Goal: Information Seeking & Learning: Learn about a topic

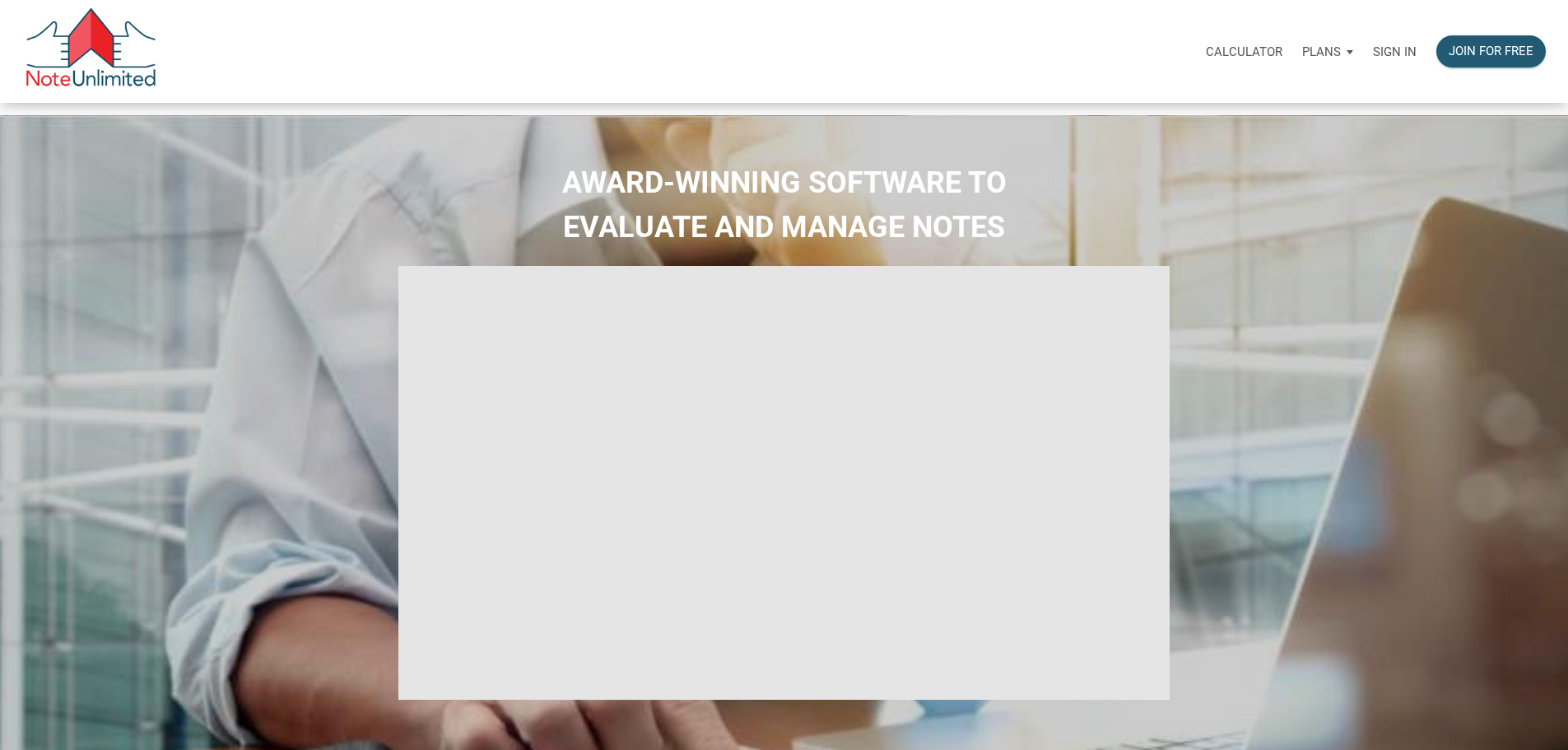
type input "Introduction to new features"
select select
click at [1373, 54] on p "Sign in" at bounding box center [1395, 52] width 44 height 15
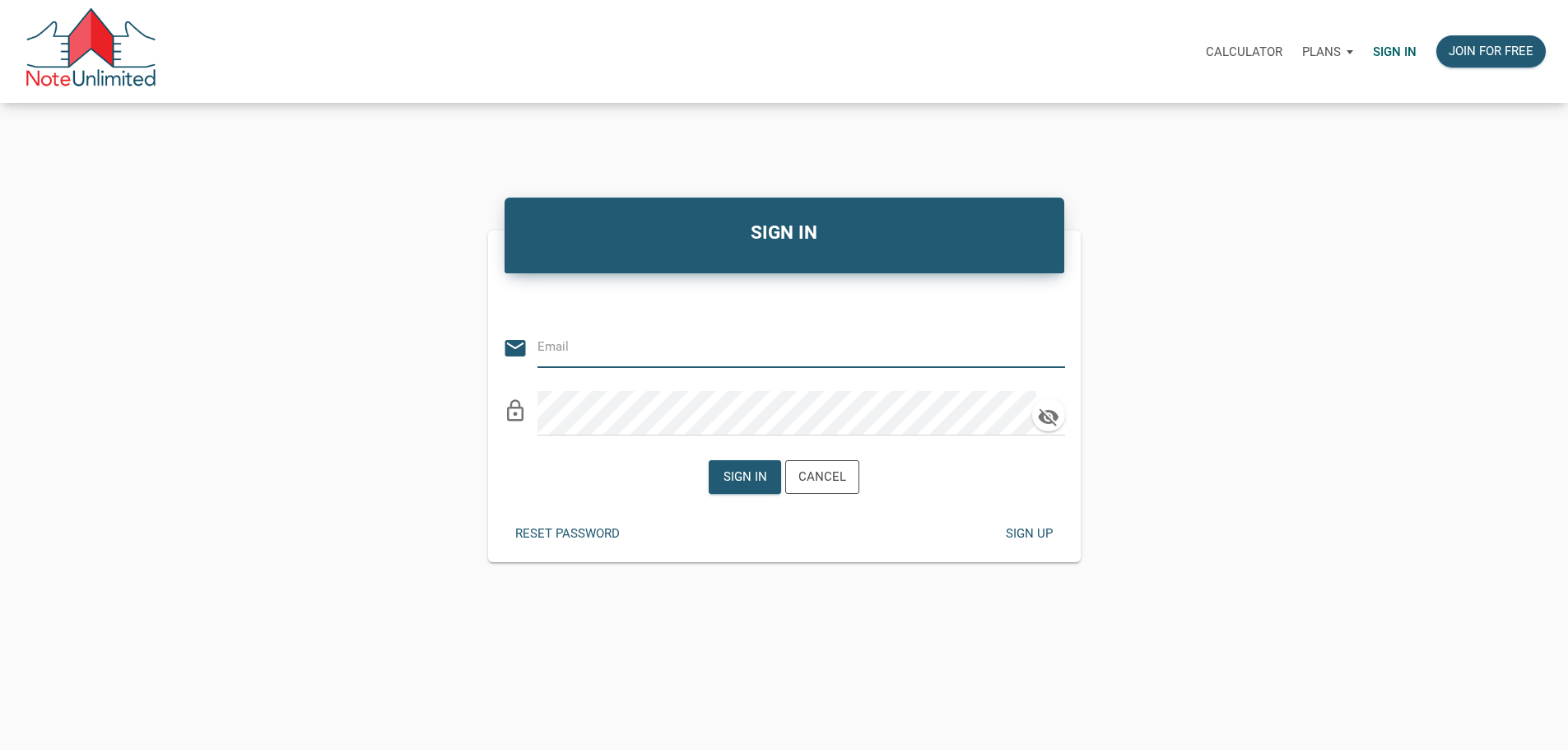
click at [605, 349] on input "email" at bounding box center [789, 347] width 503 height 37
type input "bsegulja@gmail.com"
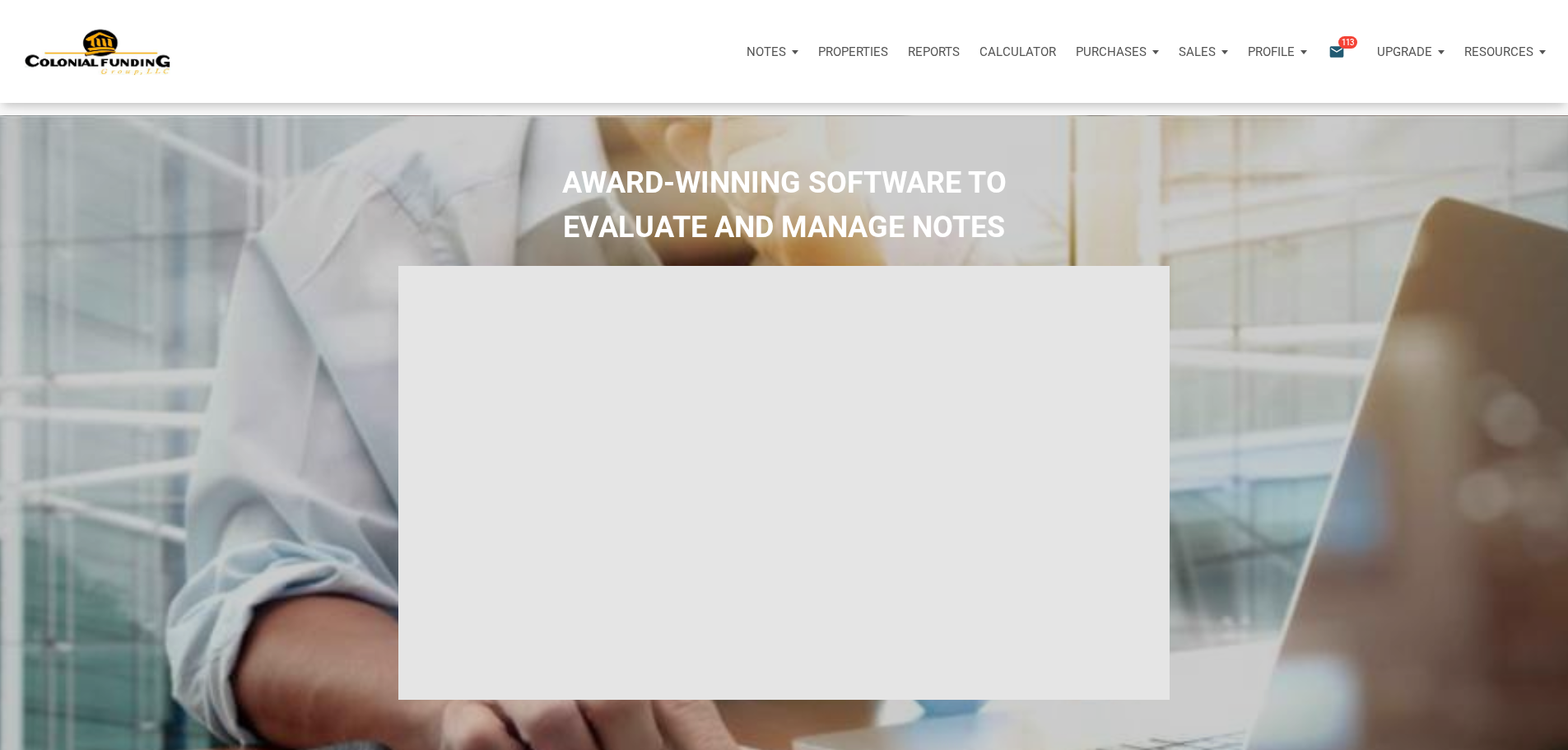
type input "Introduction to new features"
select select
click at [1327, 58] on icon "email" at bounding box center [1337, 51] width 20 height 19
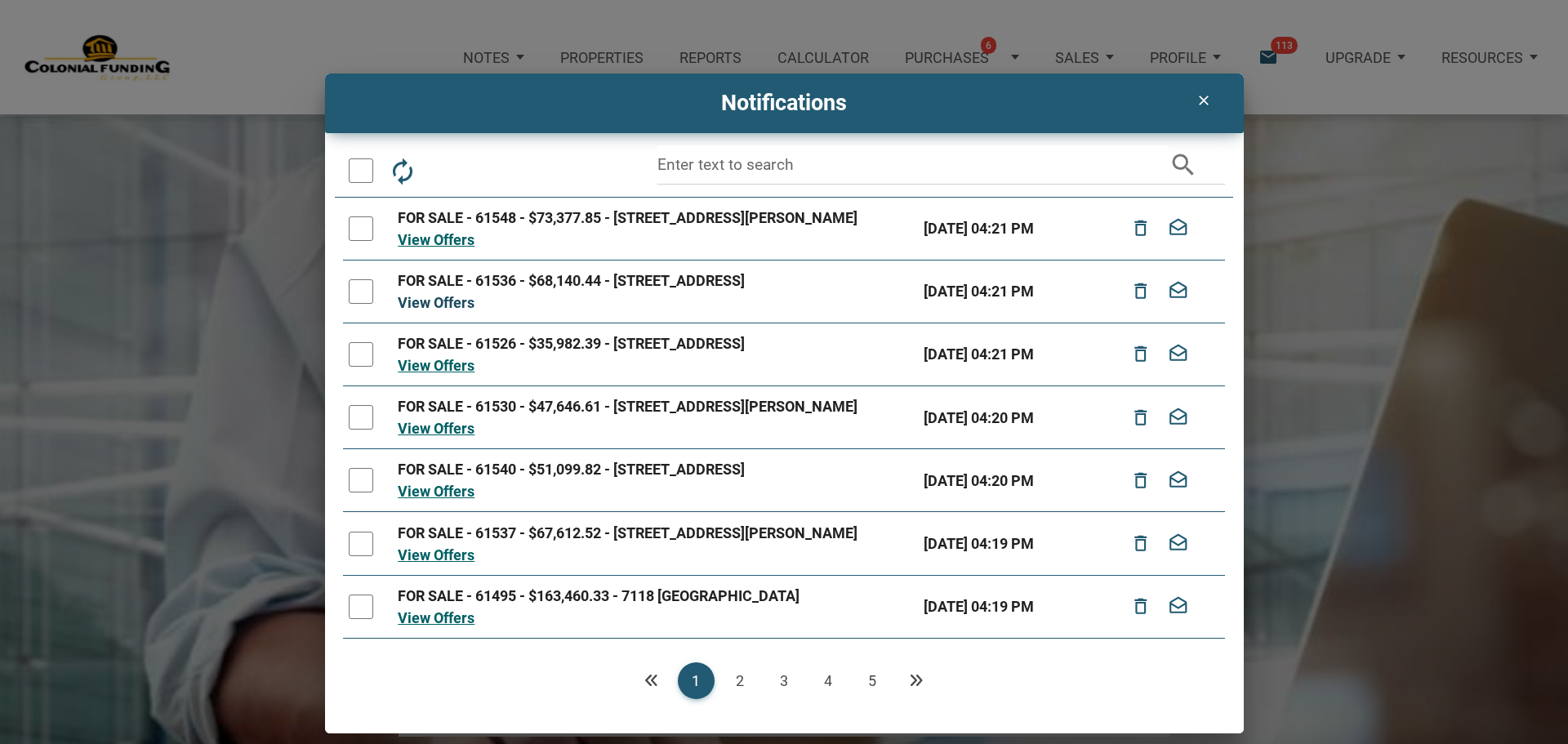
click at [425, 312] on link "View Offers" at bounding box center [436, 303] width 76 height 17
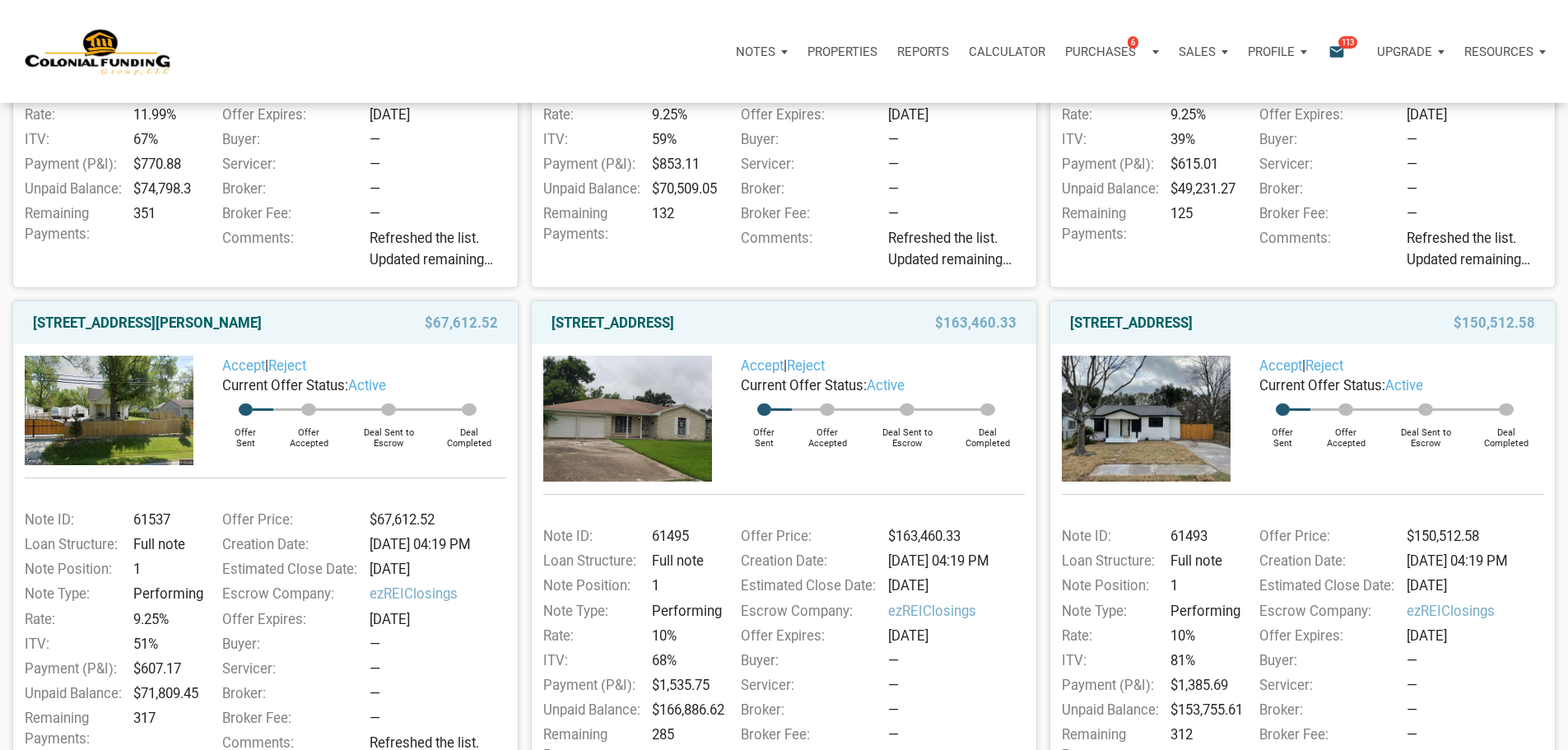
scroll to position [531, 0]
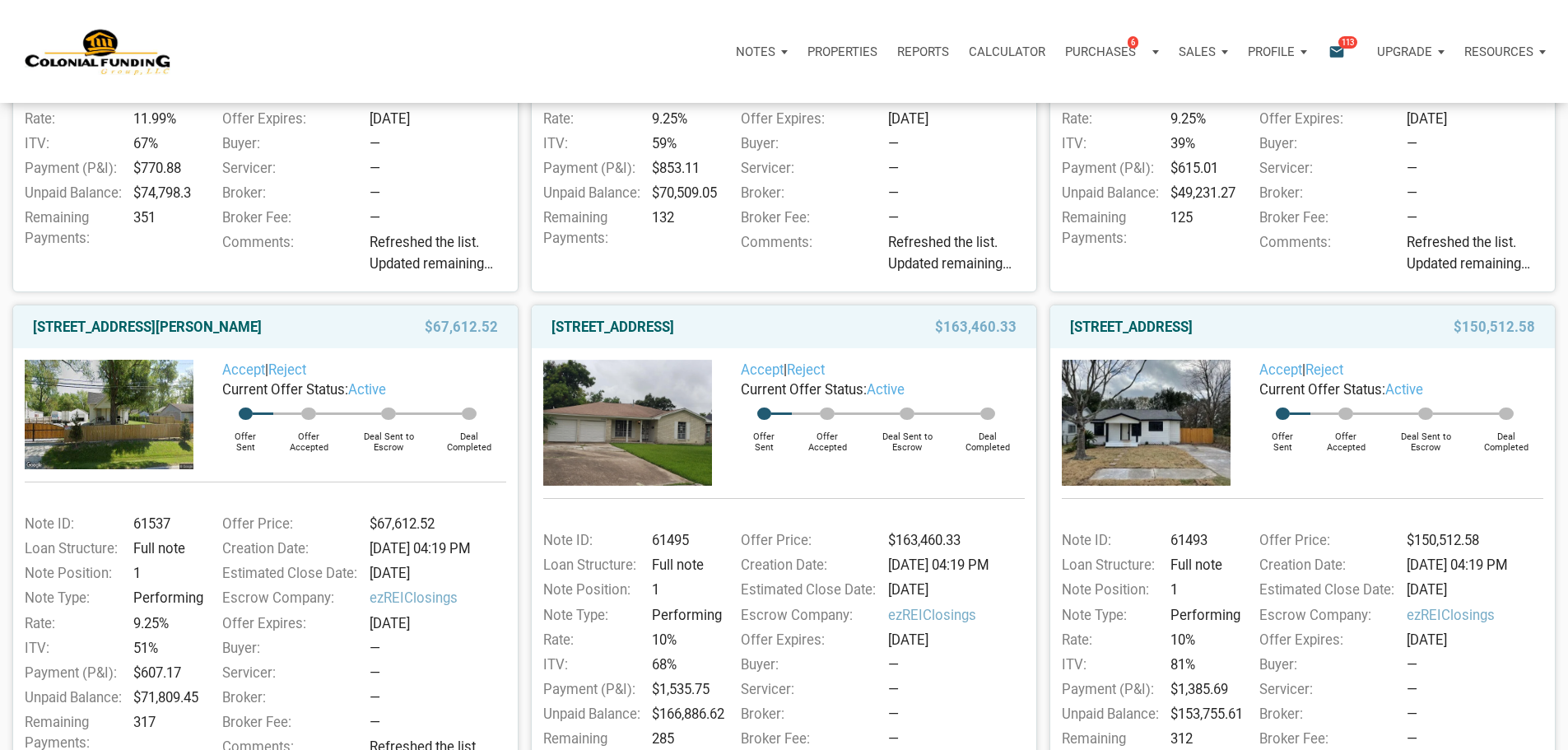
click at [112, 448] on img at bounding box center [109, 414] width 169 height 109
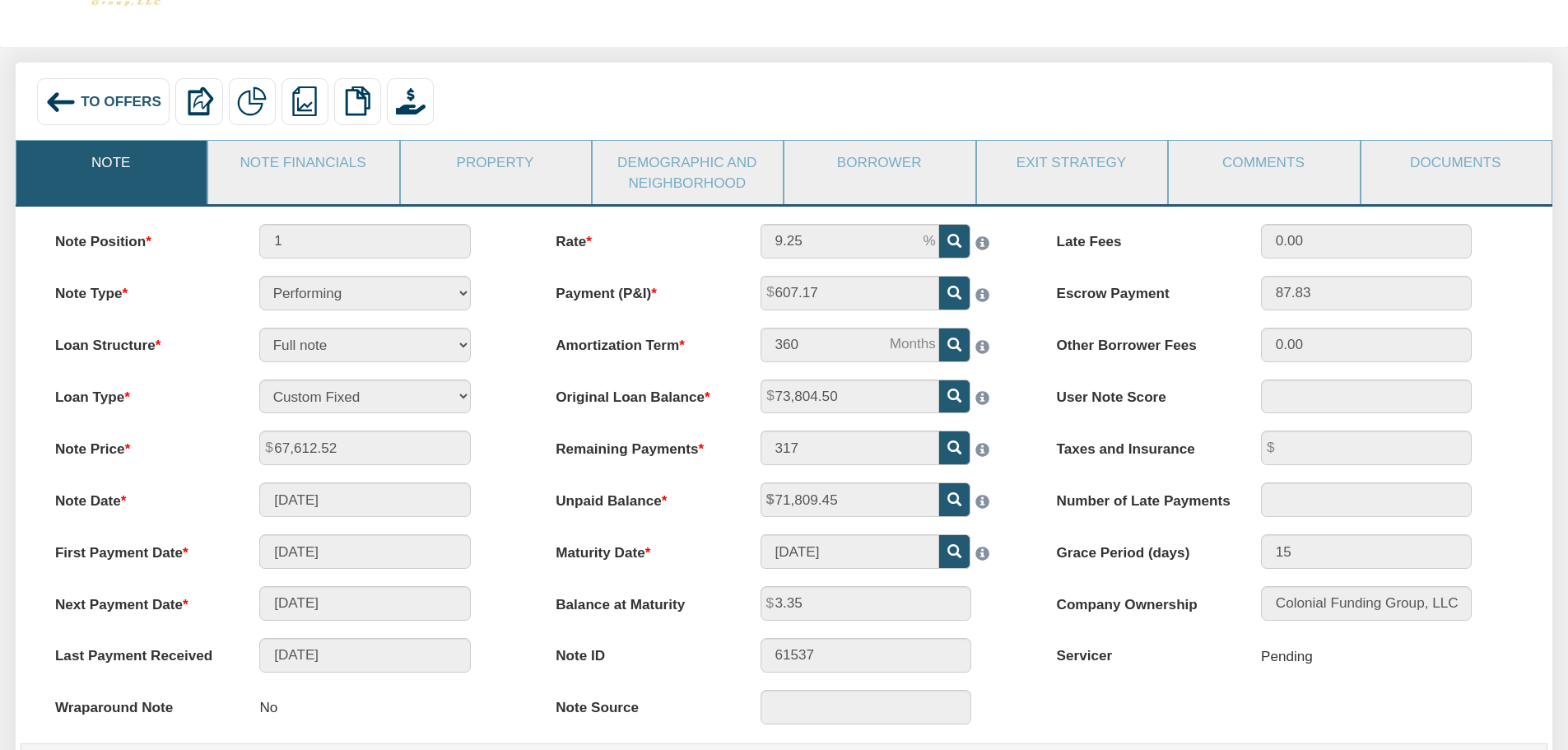
scroll to position [165, 0]
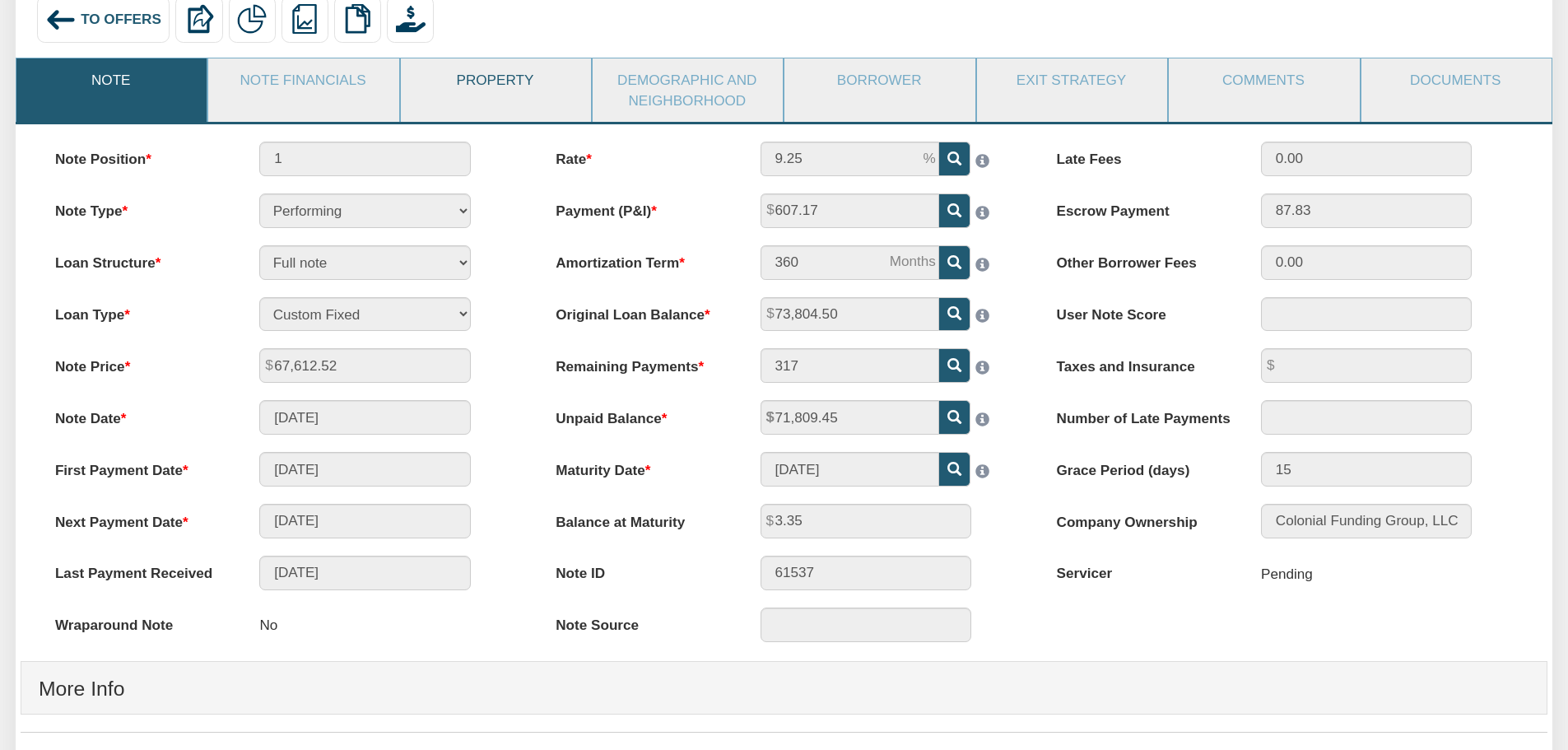
click at [482, 85] on link "Property" at bounding box center [495, 80] width 189 height 43
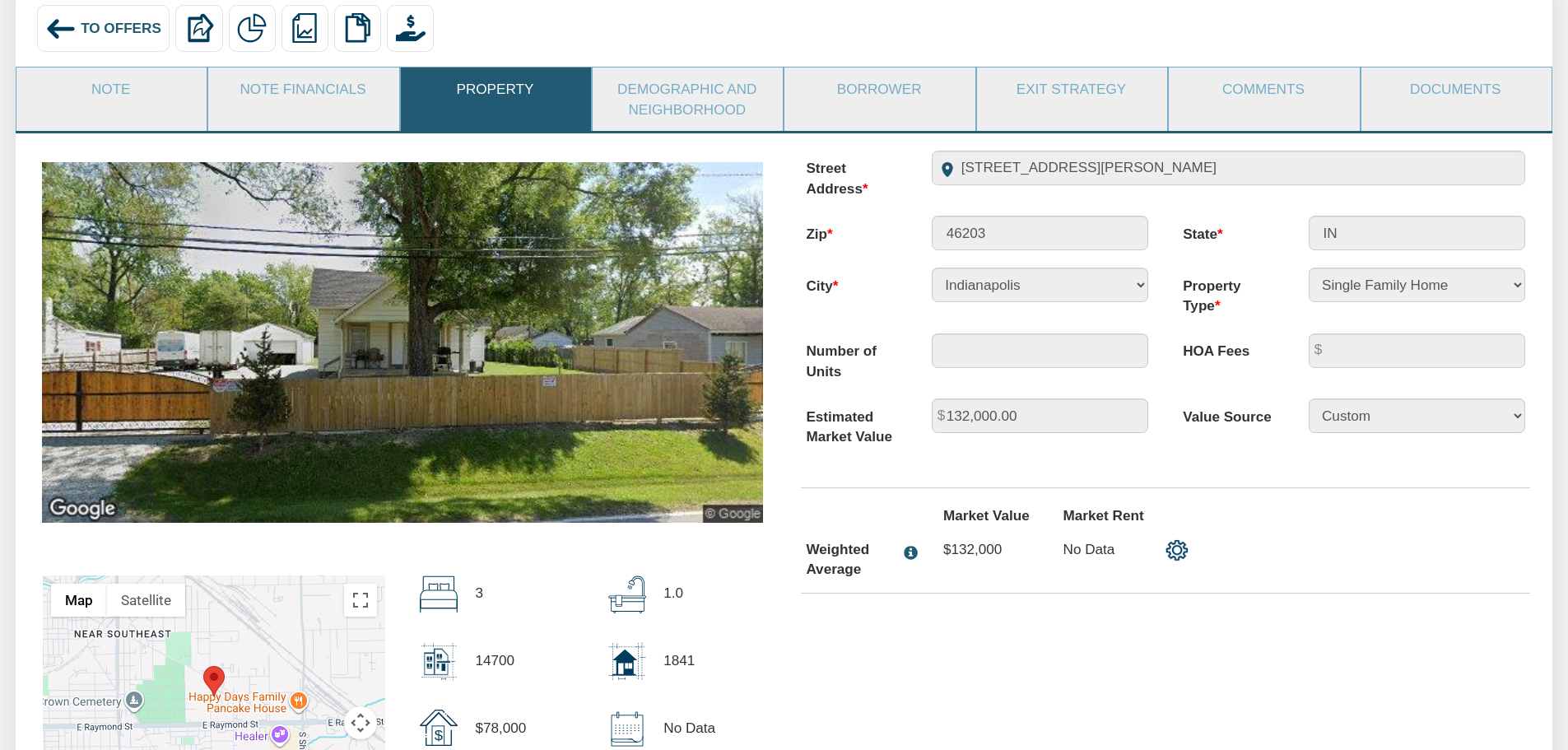
scroll to position [125, 0]
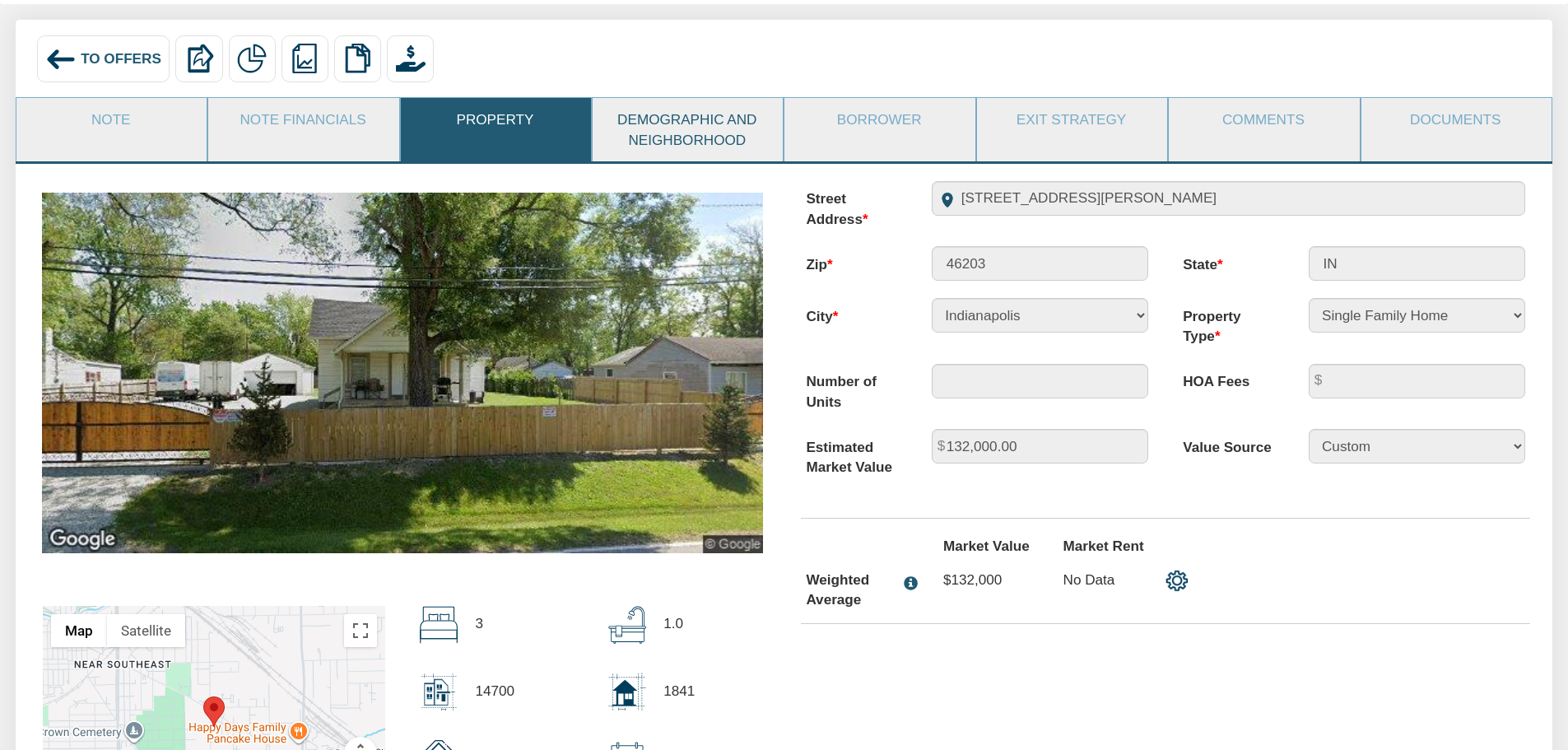
click at [667, 121] on link "Demographic and Neighborhood" at bounding box center [688, 129] width 189 height 64
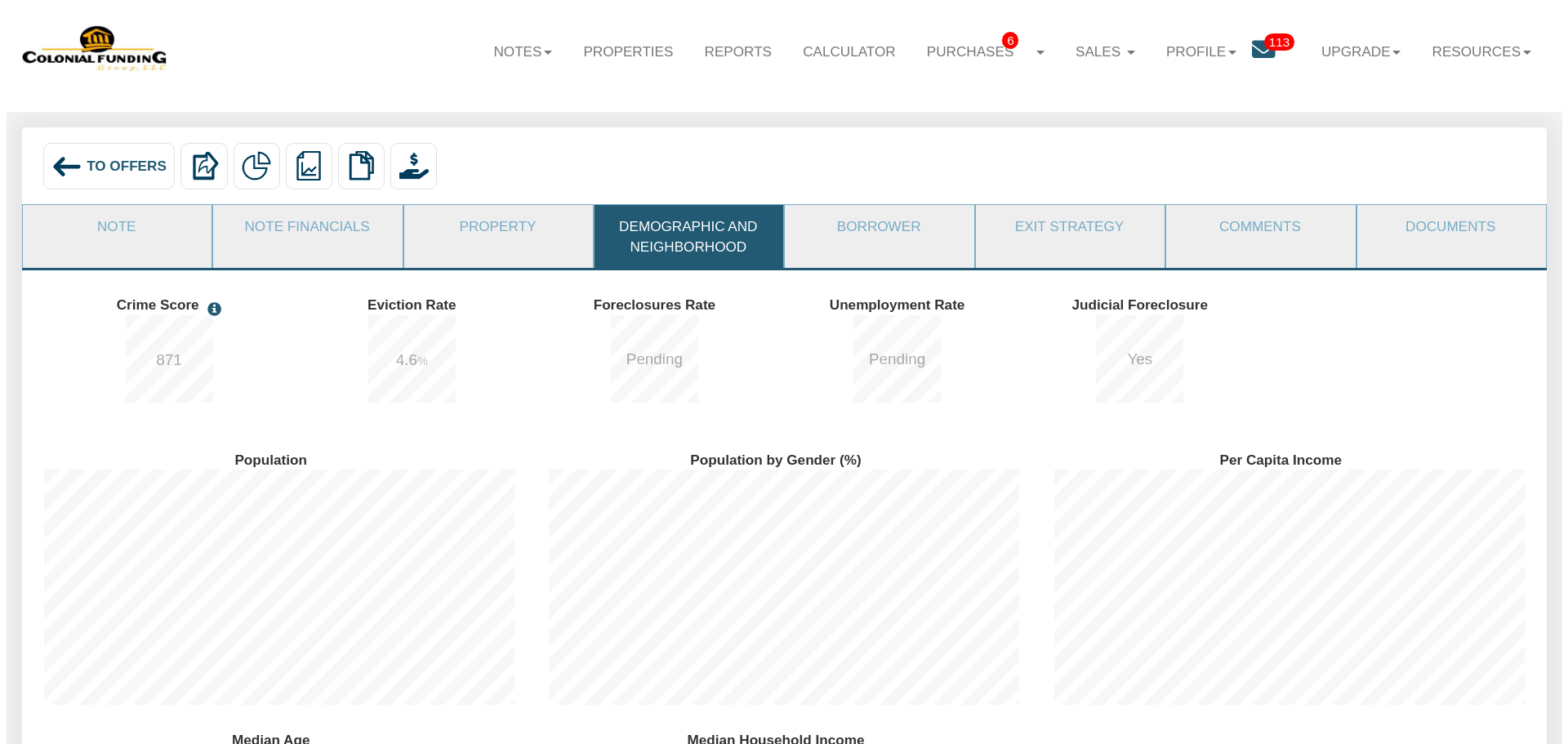
scroll to position [0, 0]
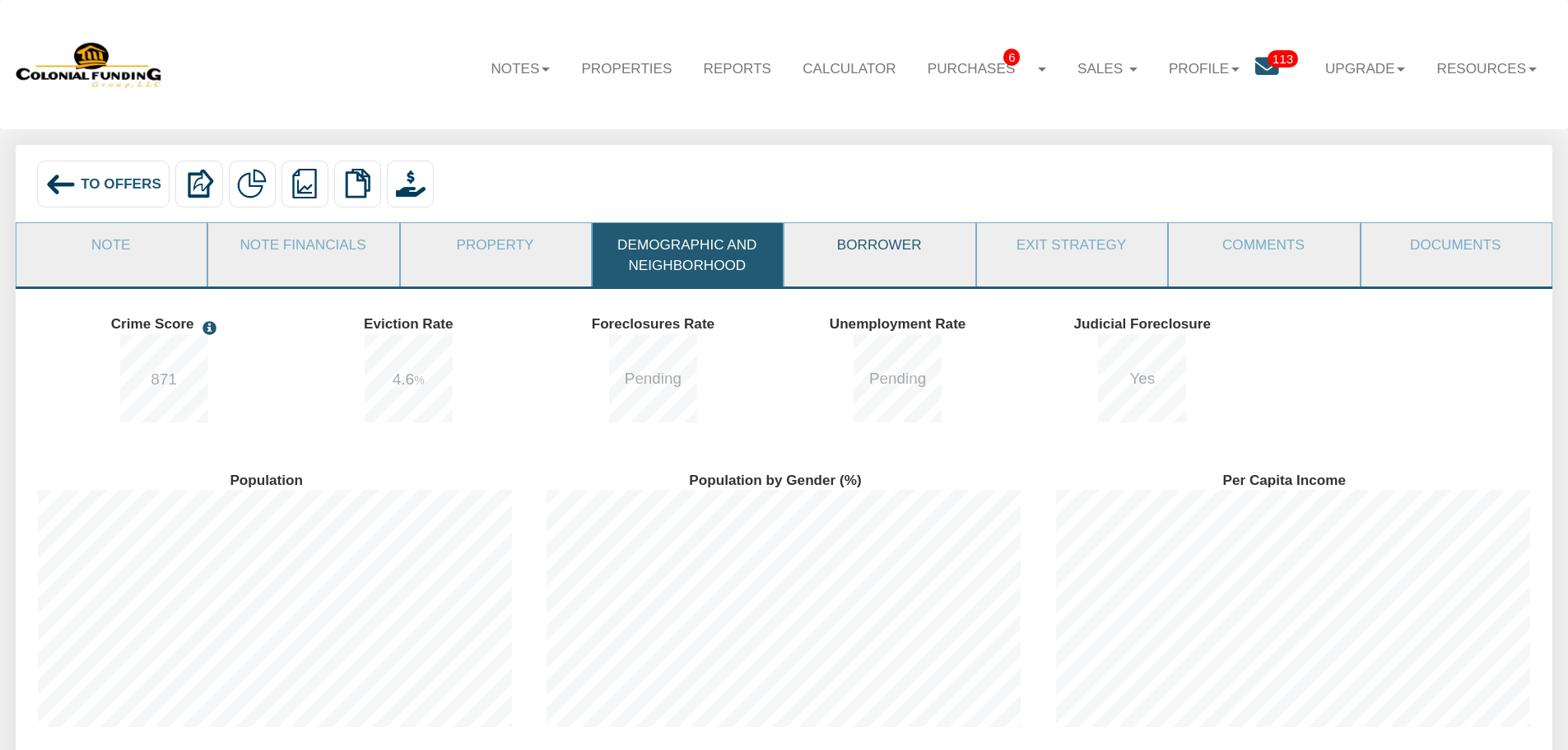
click at [883, 227] on link "Borrower" at bounding box center [879, 244] width 189 height 43
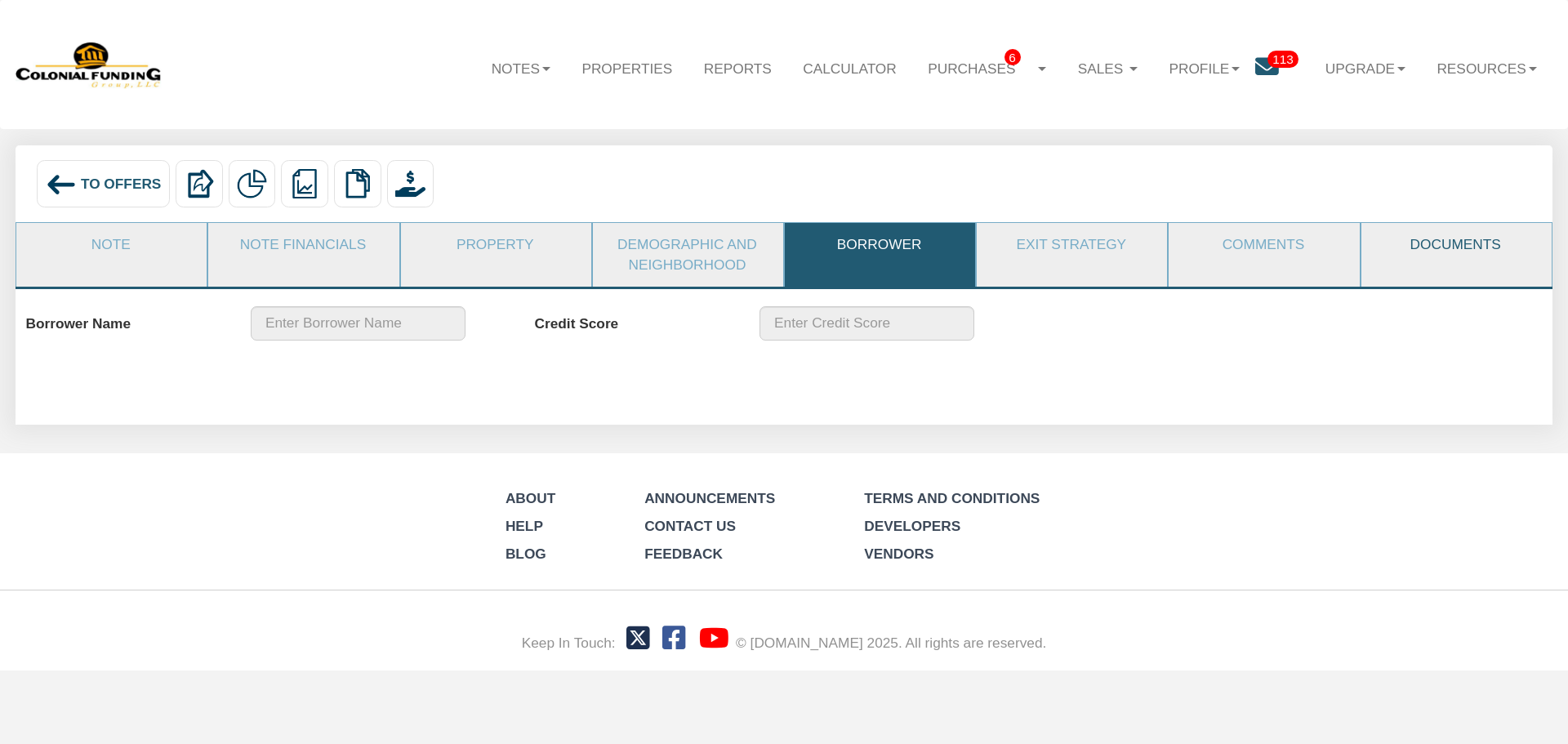
click at [1404, 246] on link "Documents" at bounding box center [1456, 244] width 189 height 44
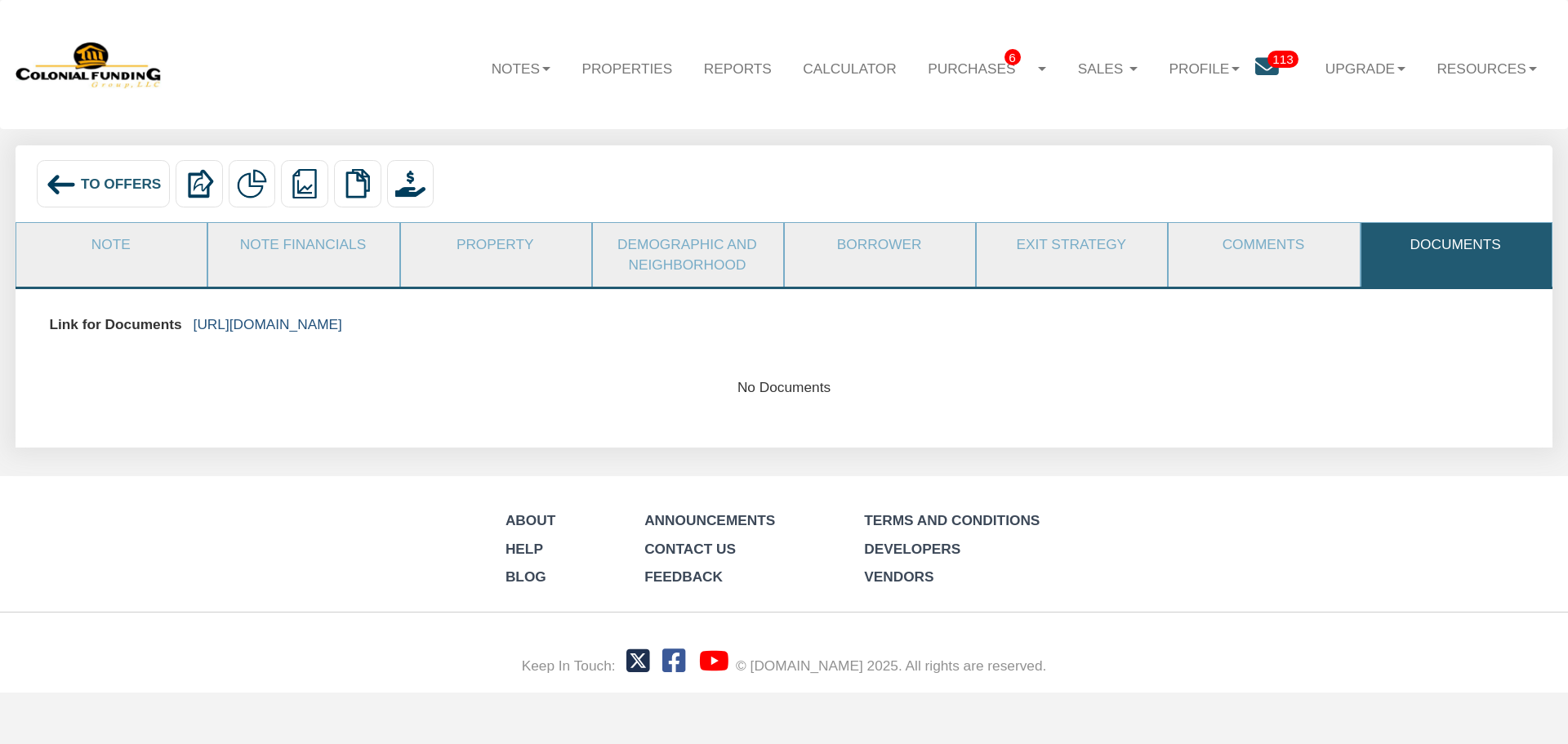
click at [342, 325] on link "[URL][DOMAIN_NAME]" at bounding box center [268, 325] width 149 height 16
click at [108, 178] on span "To Offers" at bounding box center [121, 184] width 81 height 16
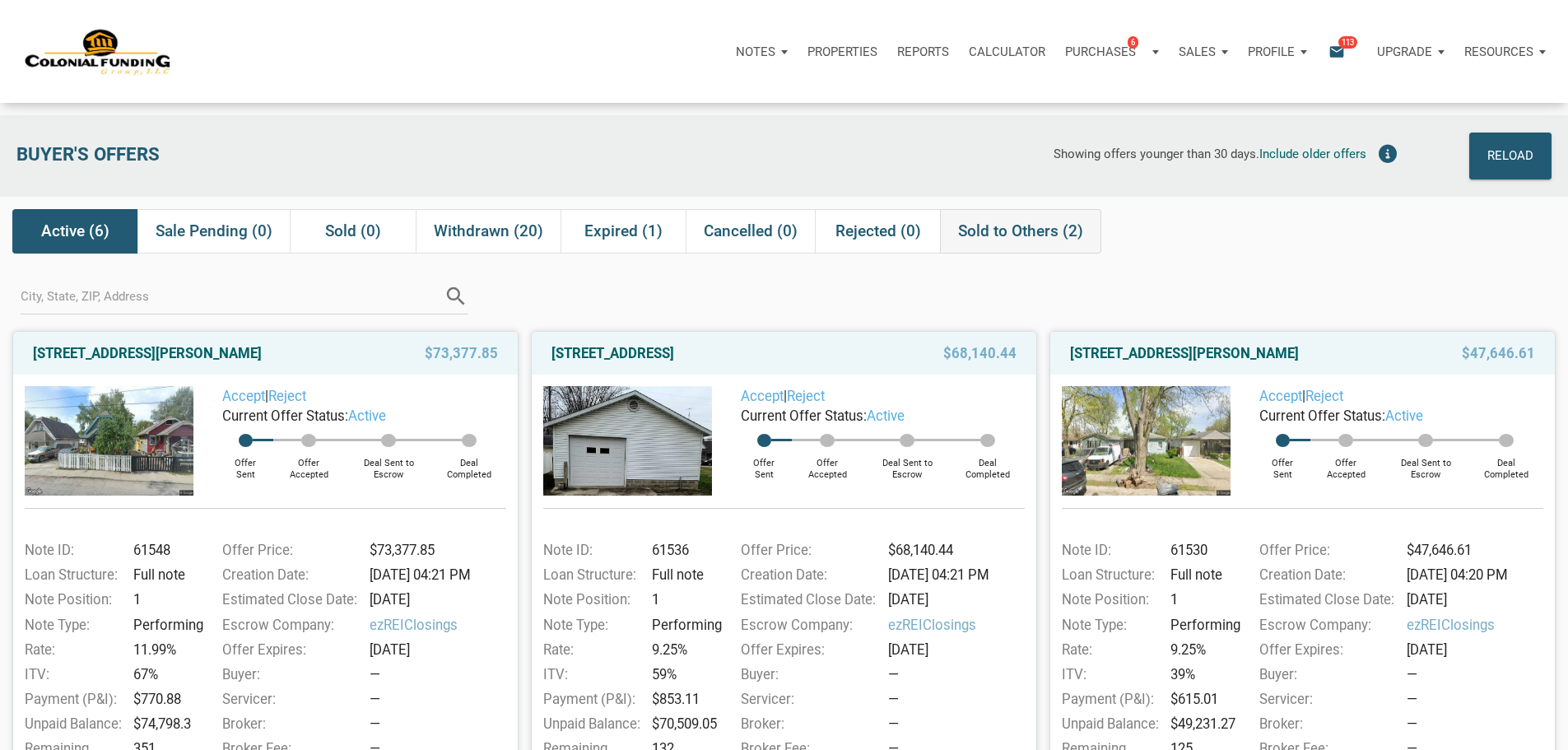
click at [1001, 234] on span "Sold to Others (2)" at bounding box center [1020, 231] width 125 height 20
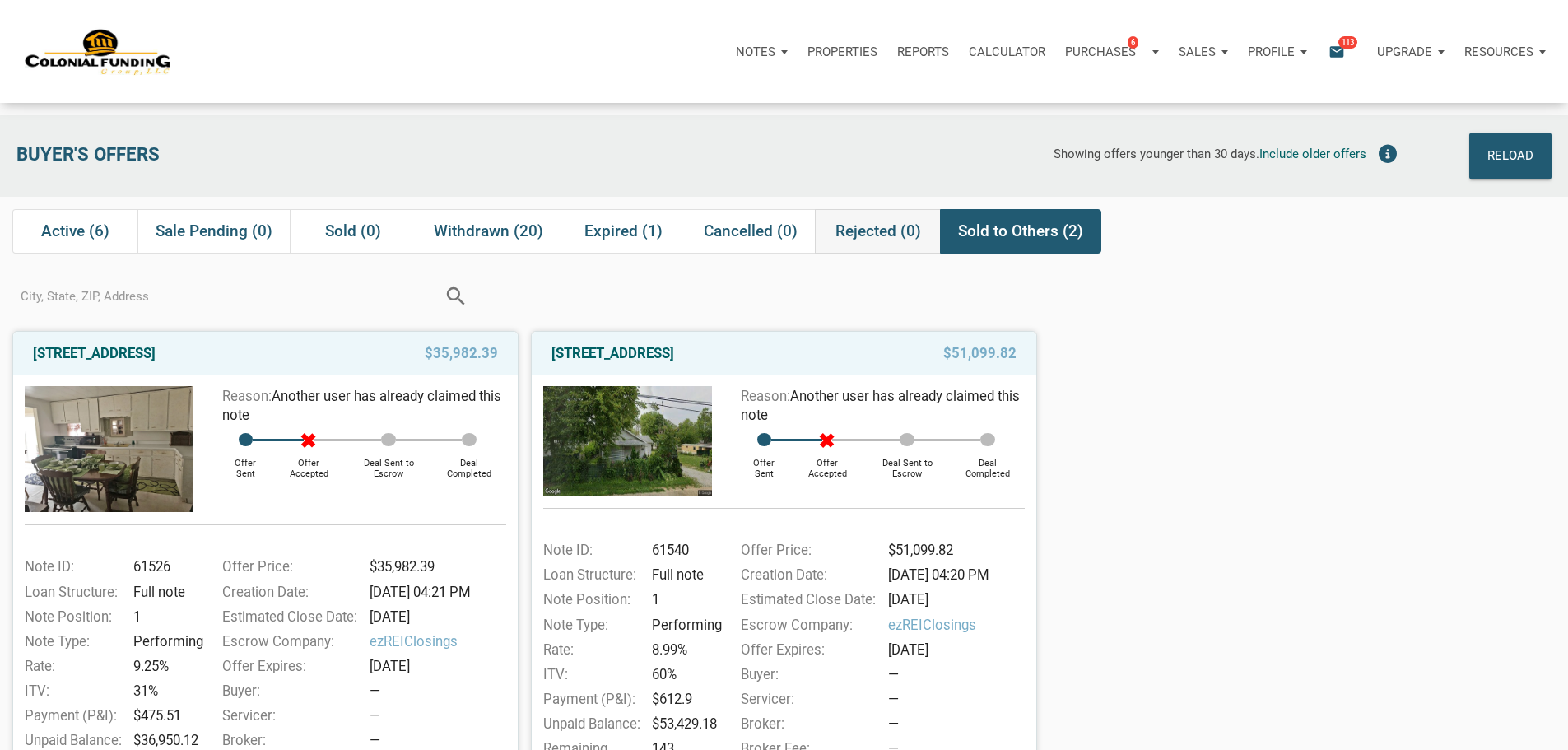
click at [838, 235] on span "Rejected (0)" at bounding box center [878, 231] width 85 height 20
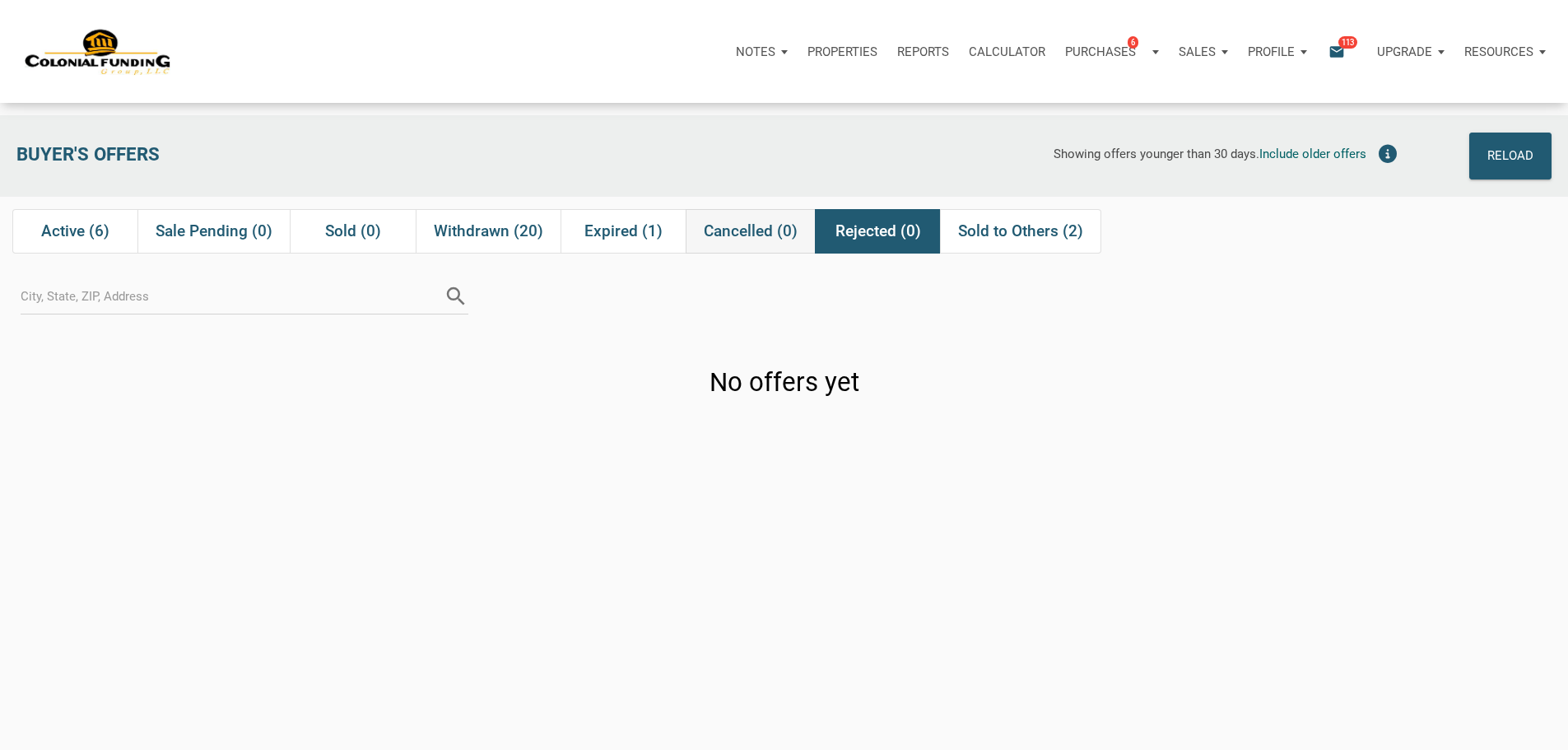
click at [727, 236] on span "Cancelled (0)" at bounding box center [750, 231] width 94 height 20
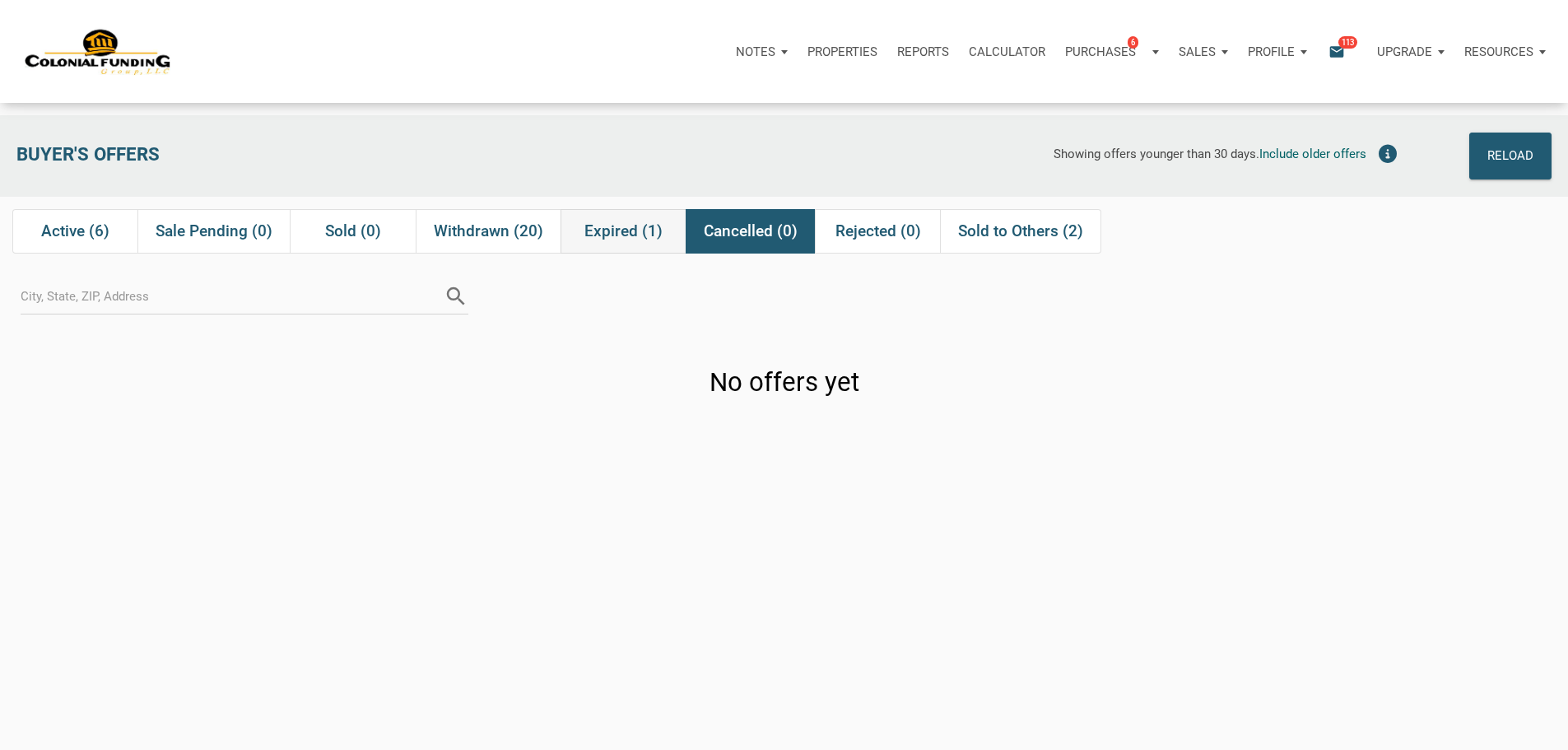
click at [578, 231] on div "Expired (1)" at bounding box center [623, 231] width 125 height 45
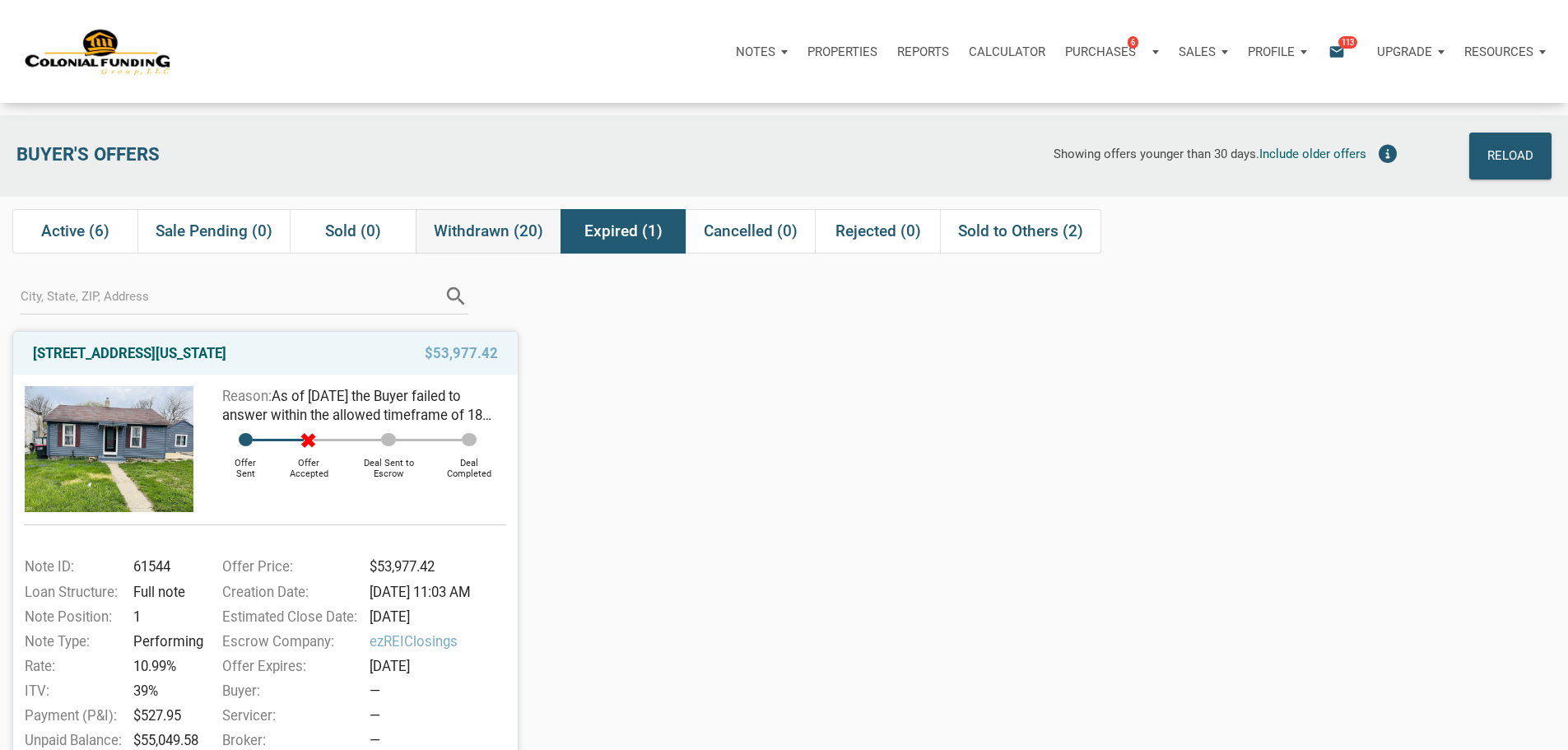
click at [494, 241] on span "Withdrawn (20)" at bounding box center [489, 231] width 109 height 20
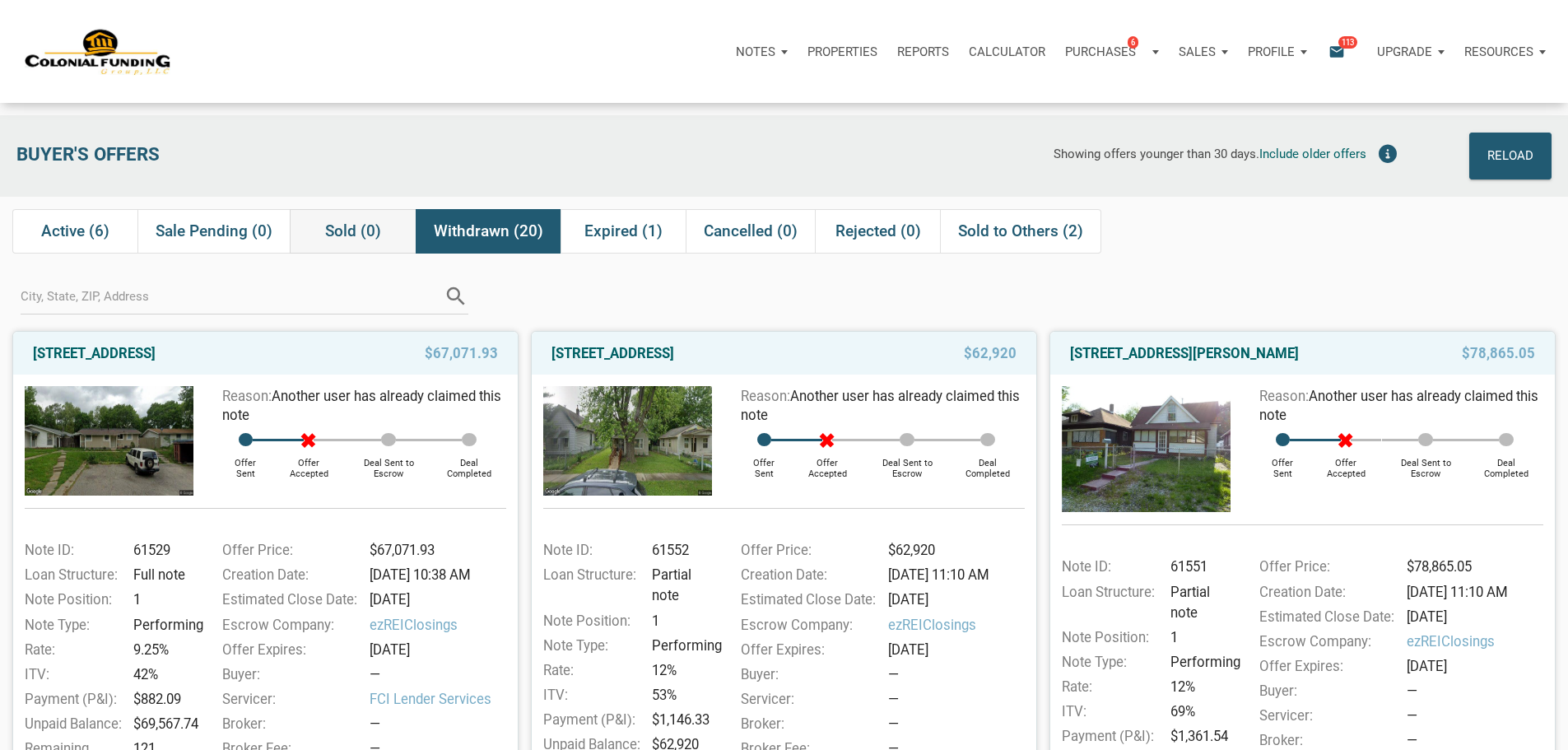
click at [334, 235] on span "Sold (0)" at bounding box center [354, 231] width 56 height 20
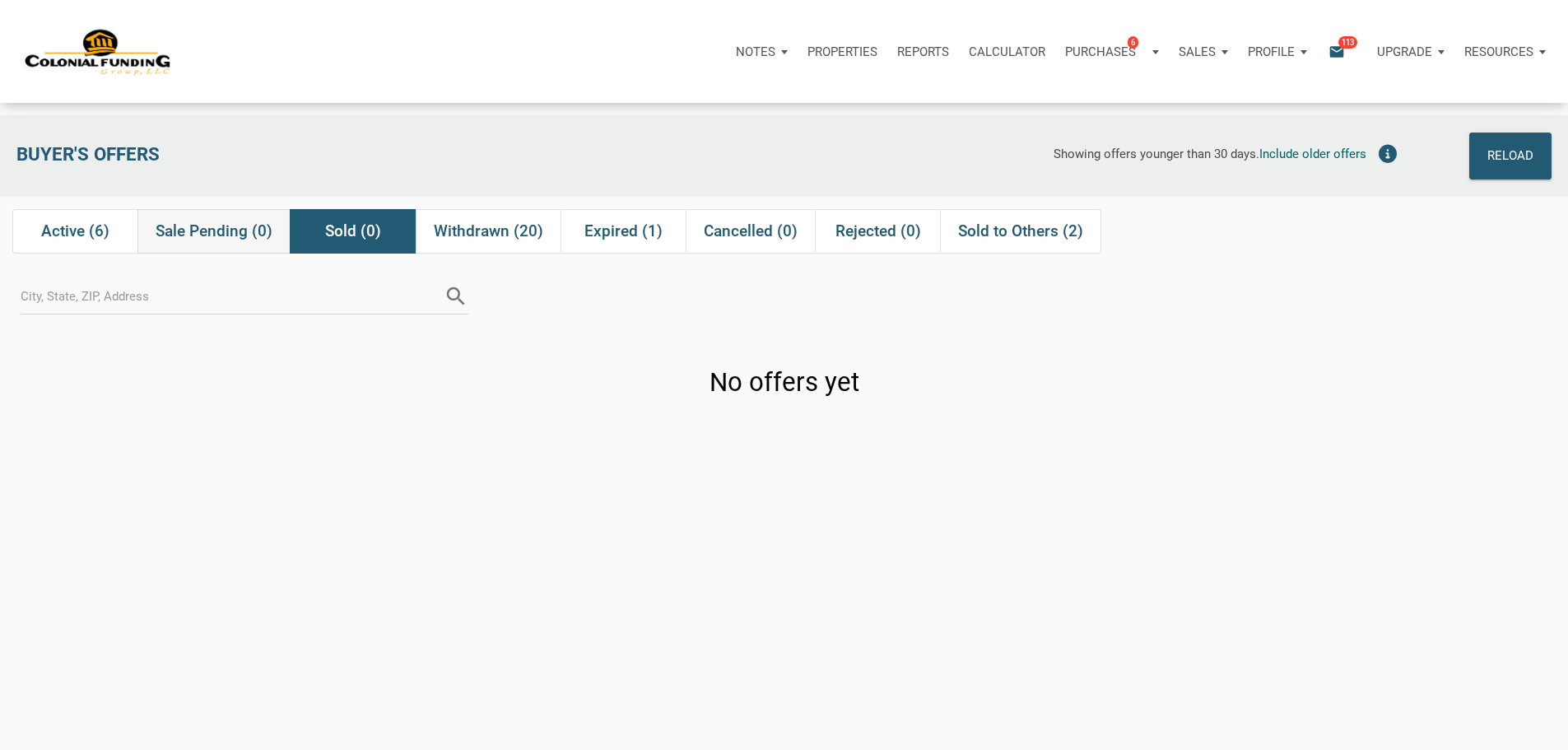
click at [228, 241] on span "Sale Pending (0)" at bounding box center [214, 231] width 117 height 20
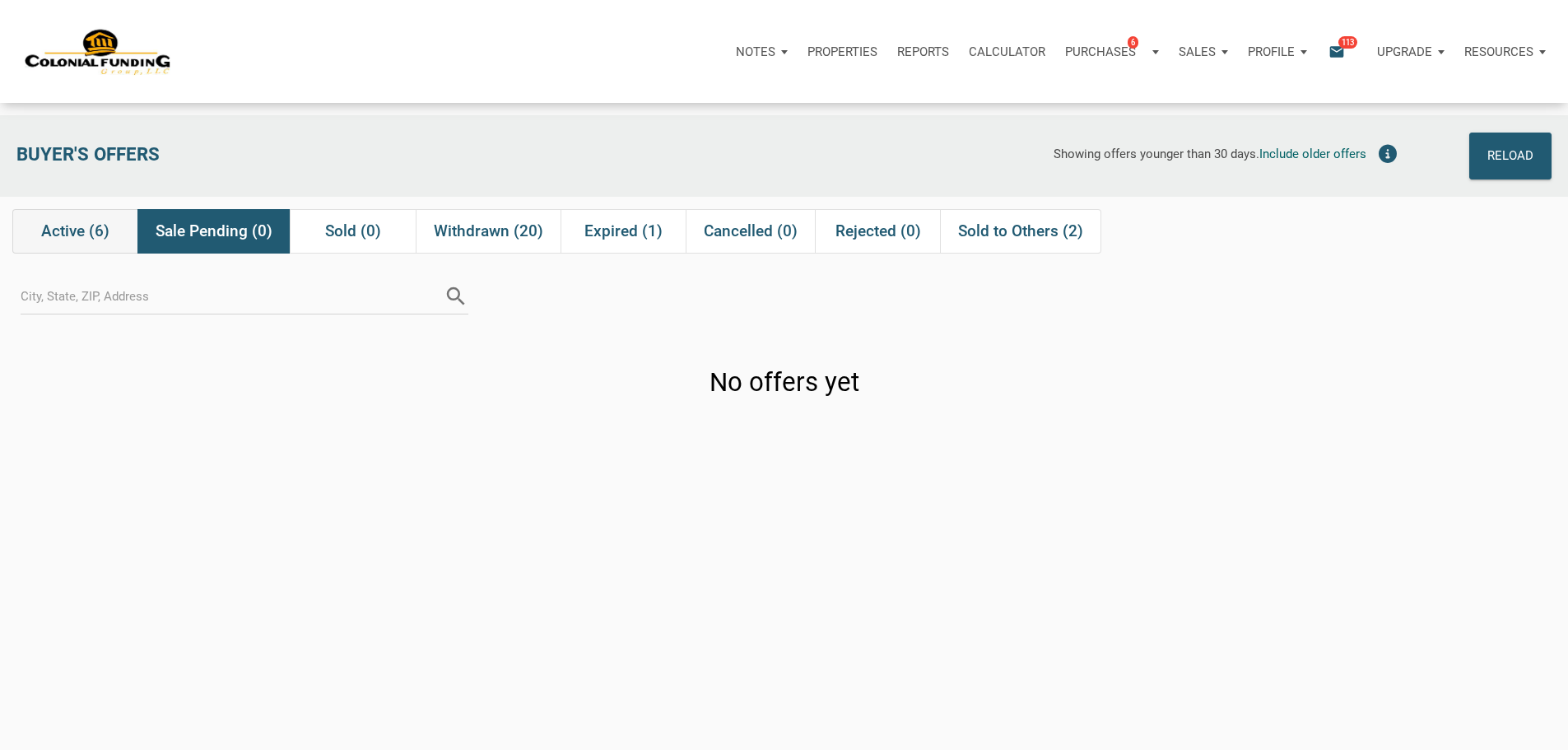
click at [110, 230] on div "Active (6)" at bounding box center [75, 231] width 125 height 45
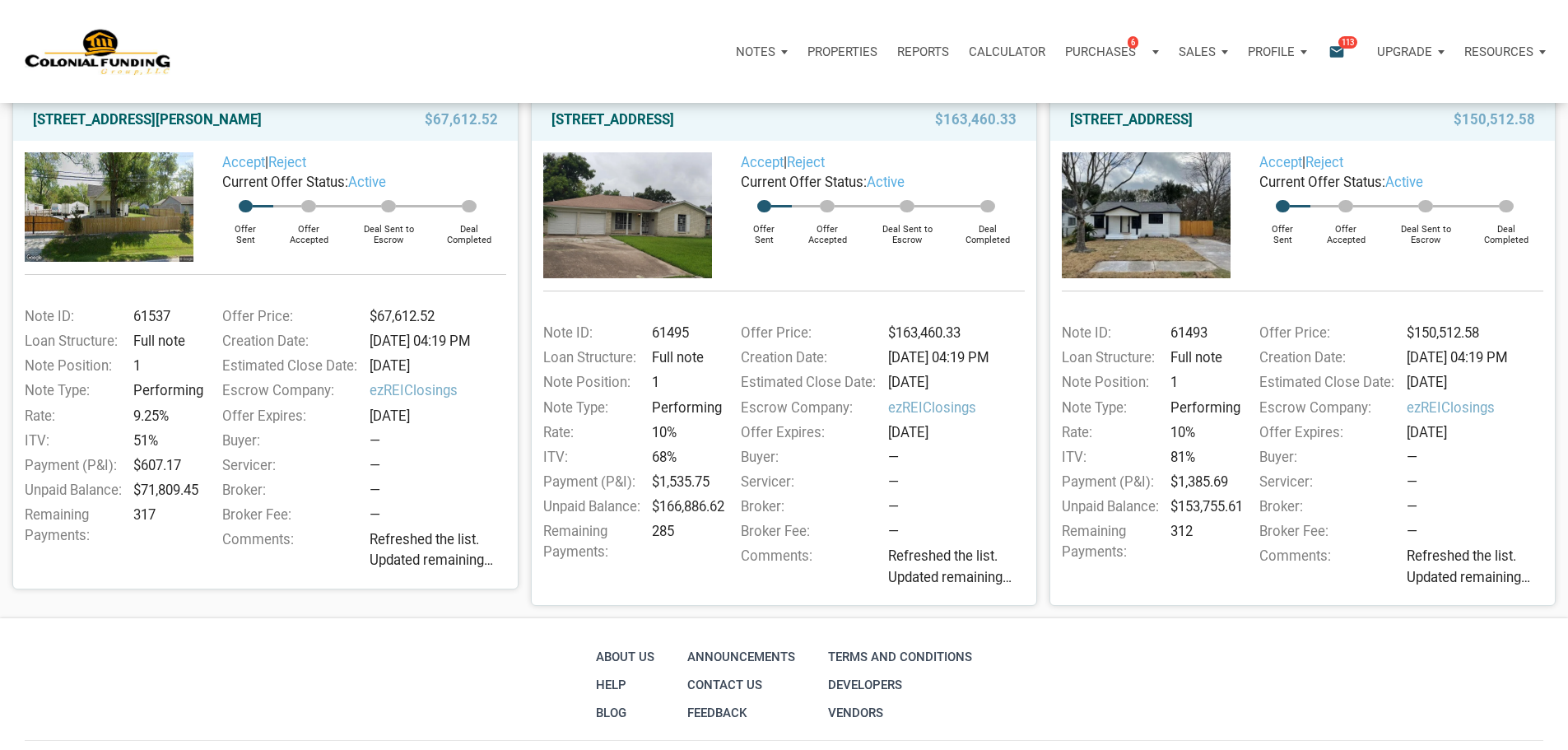
scroll to position [778, 0]
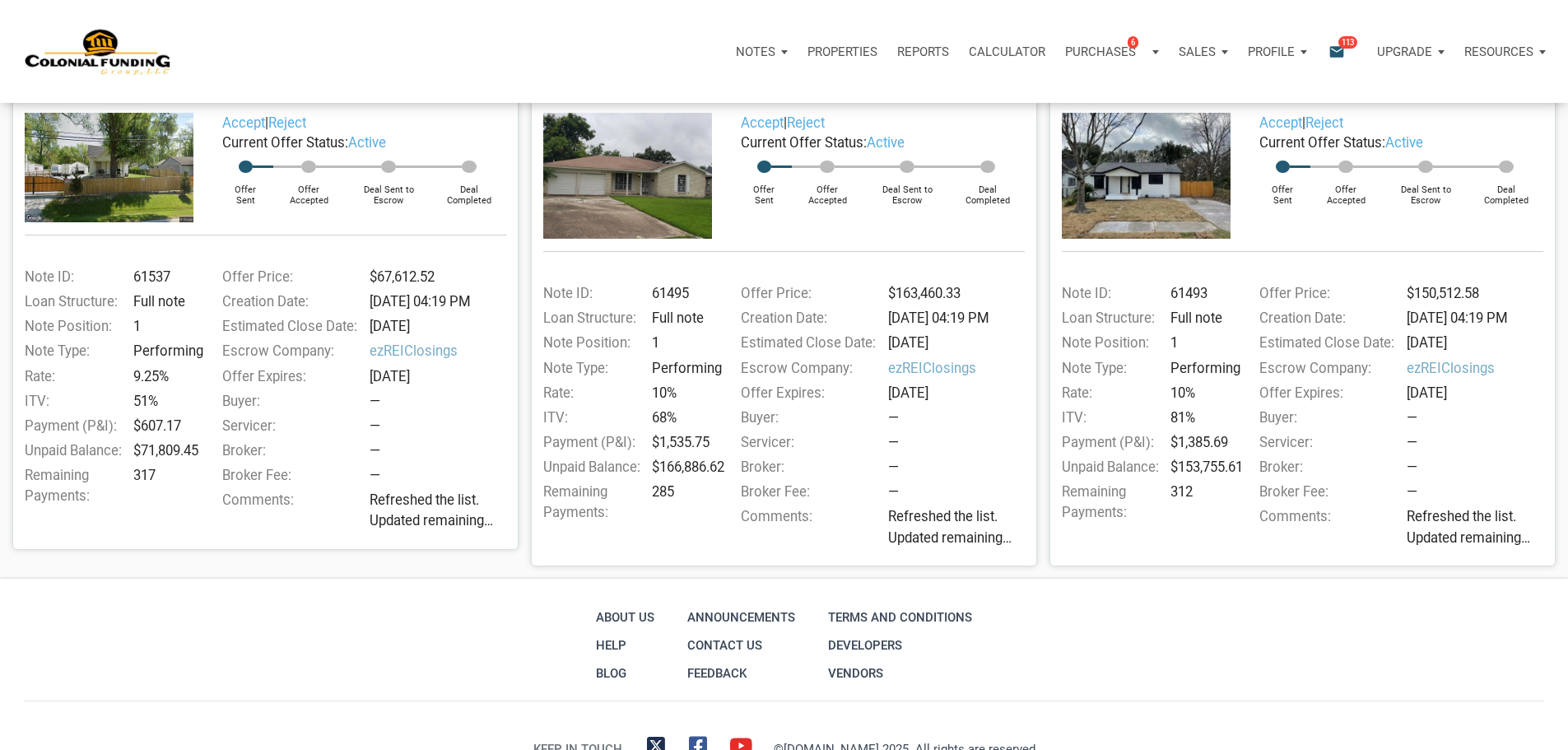
click at [1185, 240] on img at bounding box center [1146, 176] width 169 height 127
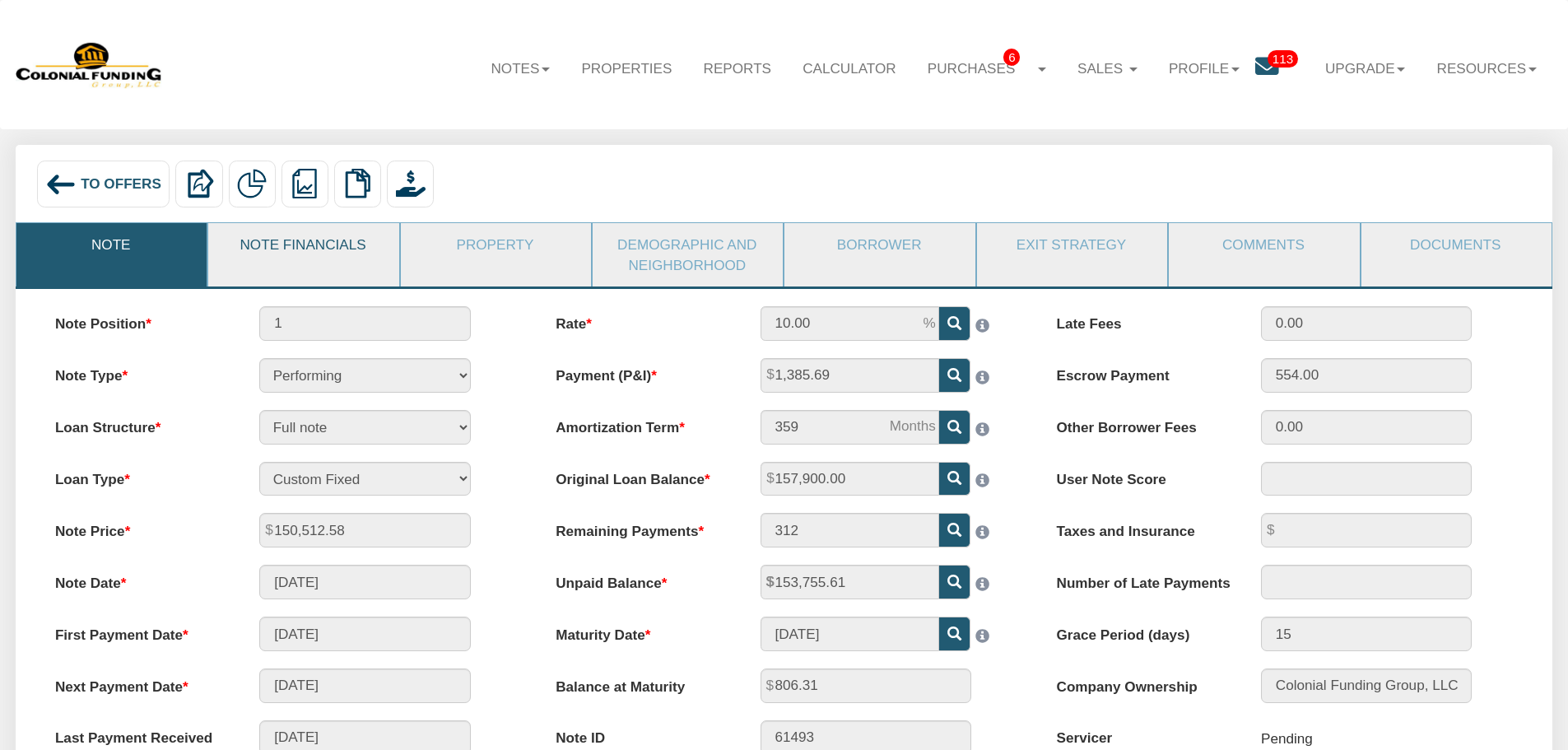
click at [343, 258] on link "Note Financials" at bounding box center [302, 244] width 189 height 43
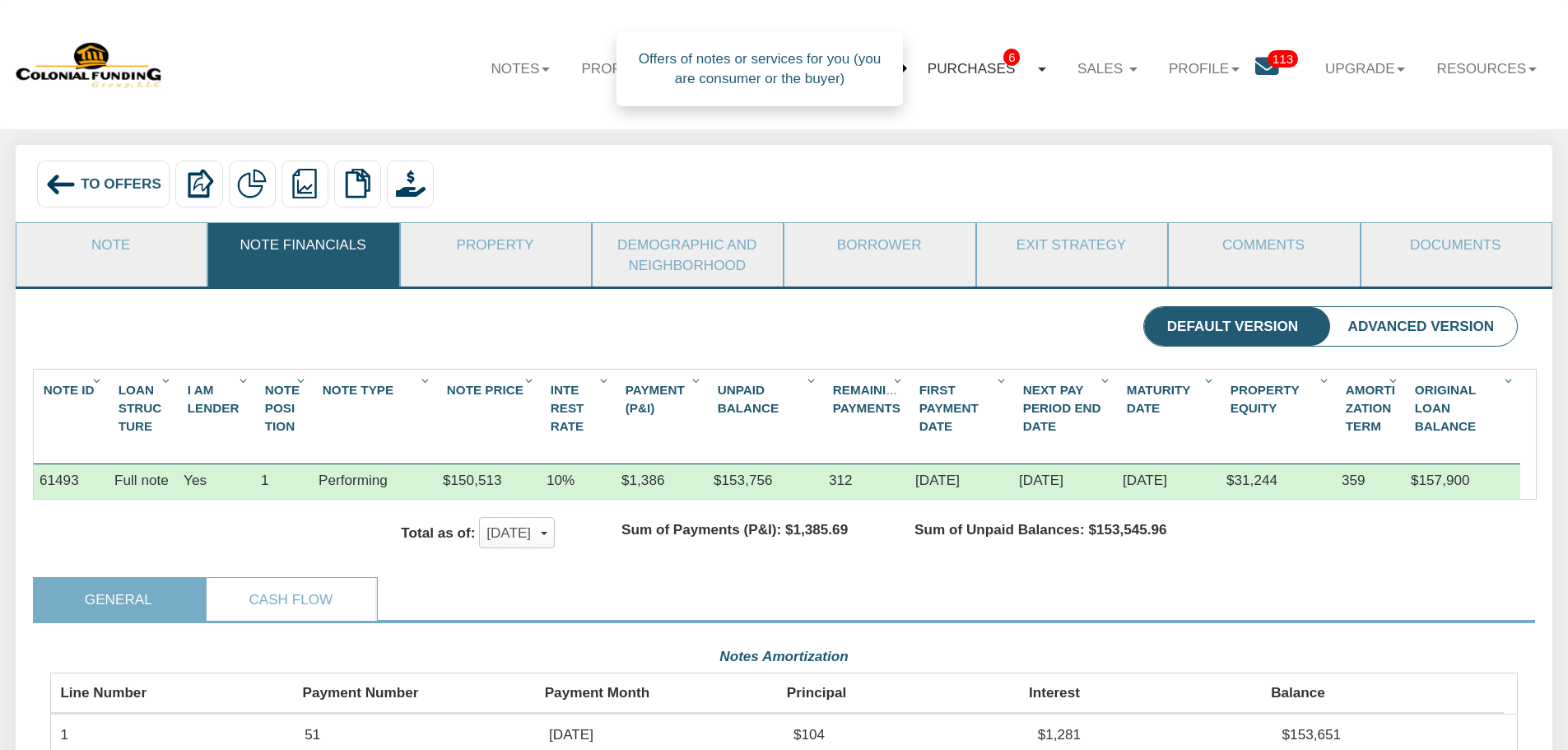
click at [965, 69] on link "Purchases 6" at bounding box center [987, 69] width 150 height 49
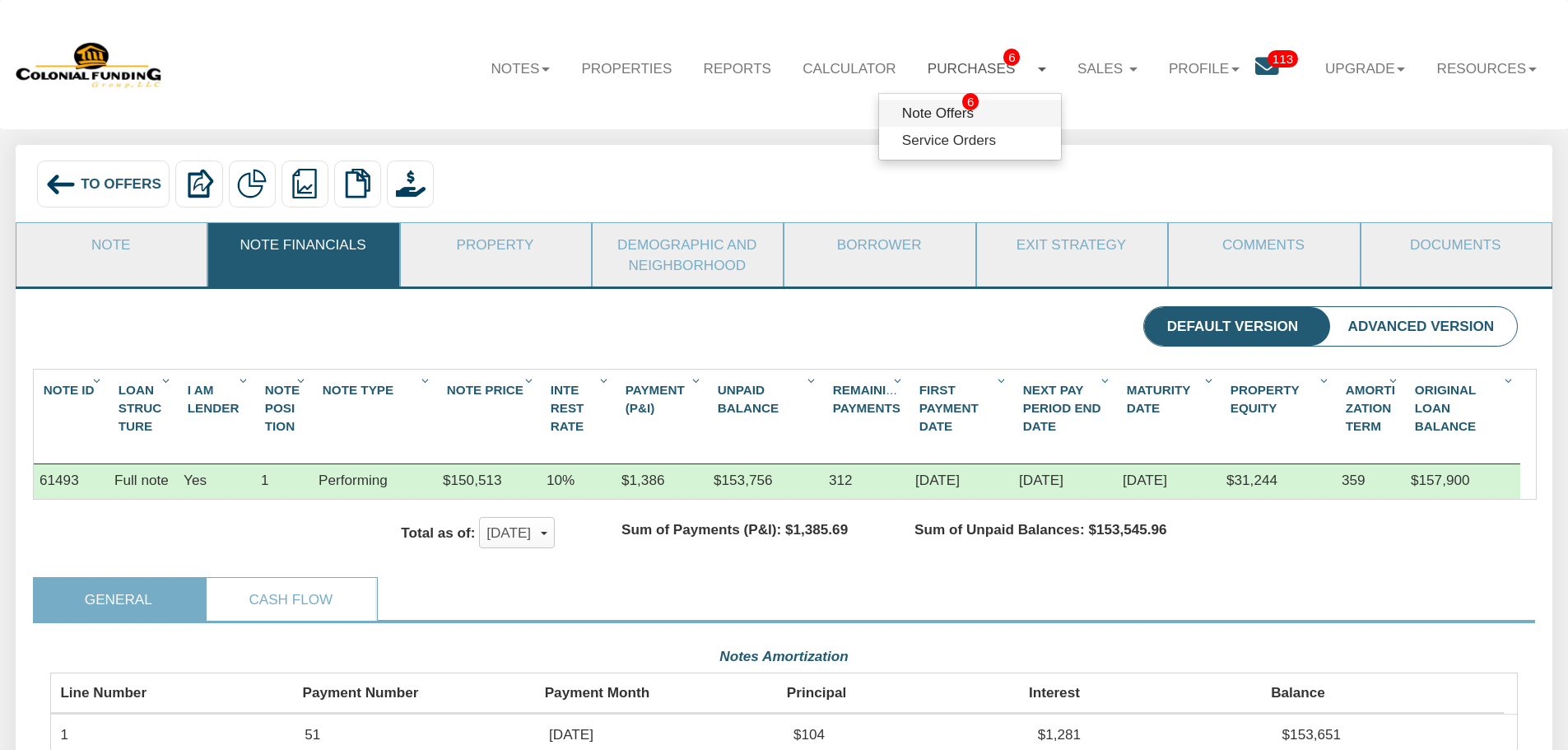
click at [940, 111] on link "Note Offers 6" at bounding box center [970, 113] width 182 height 27
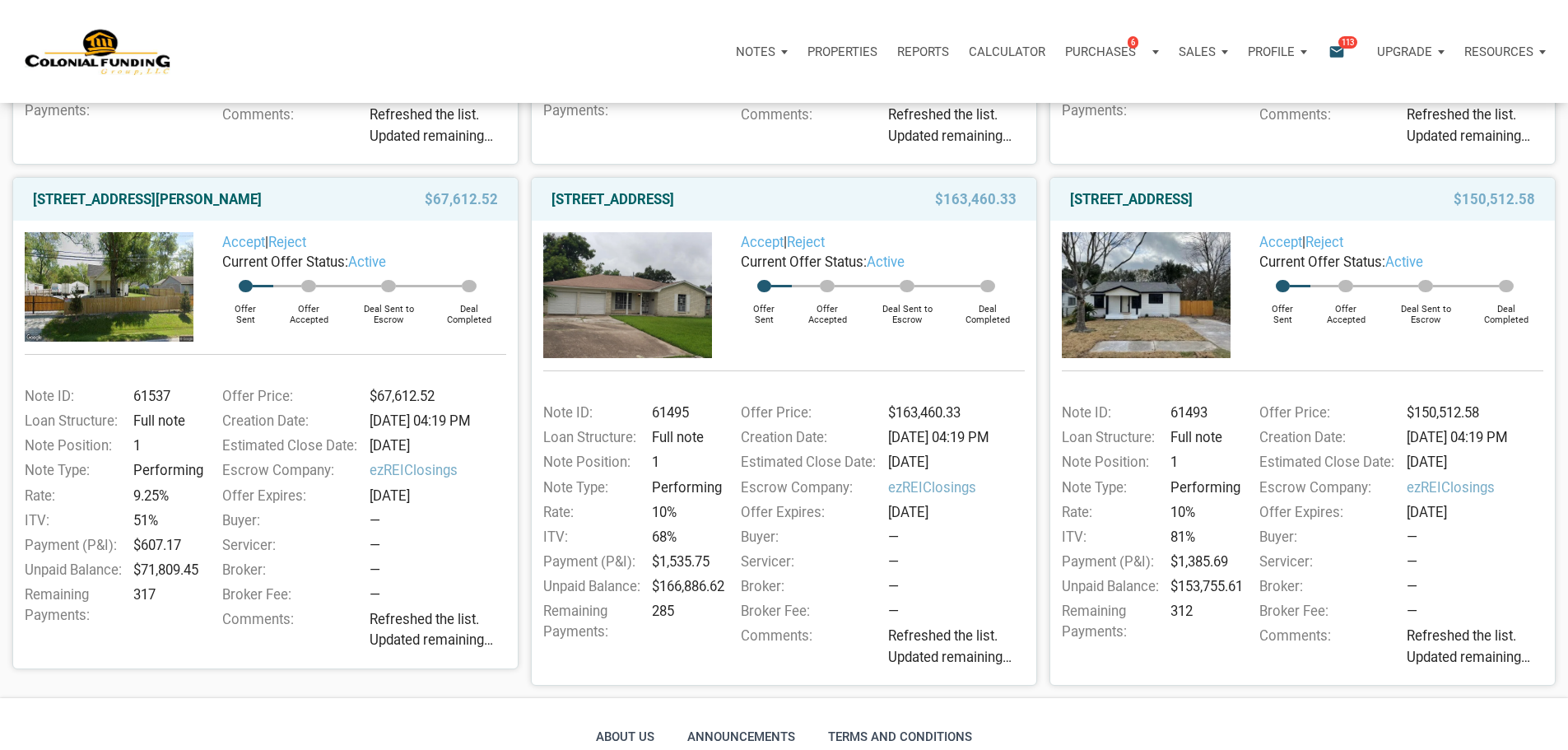
scroll to position [741, 0]
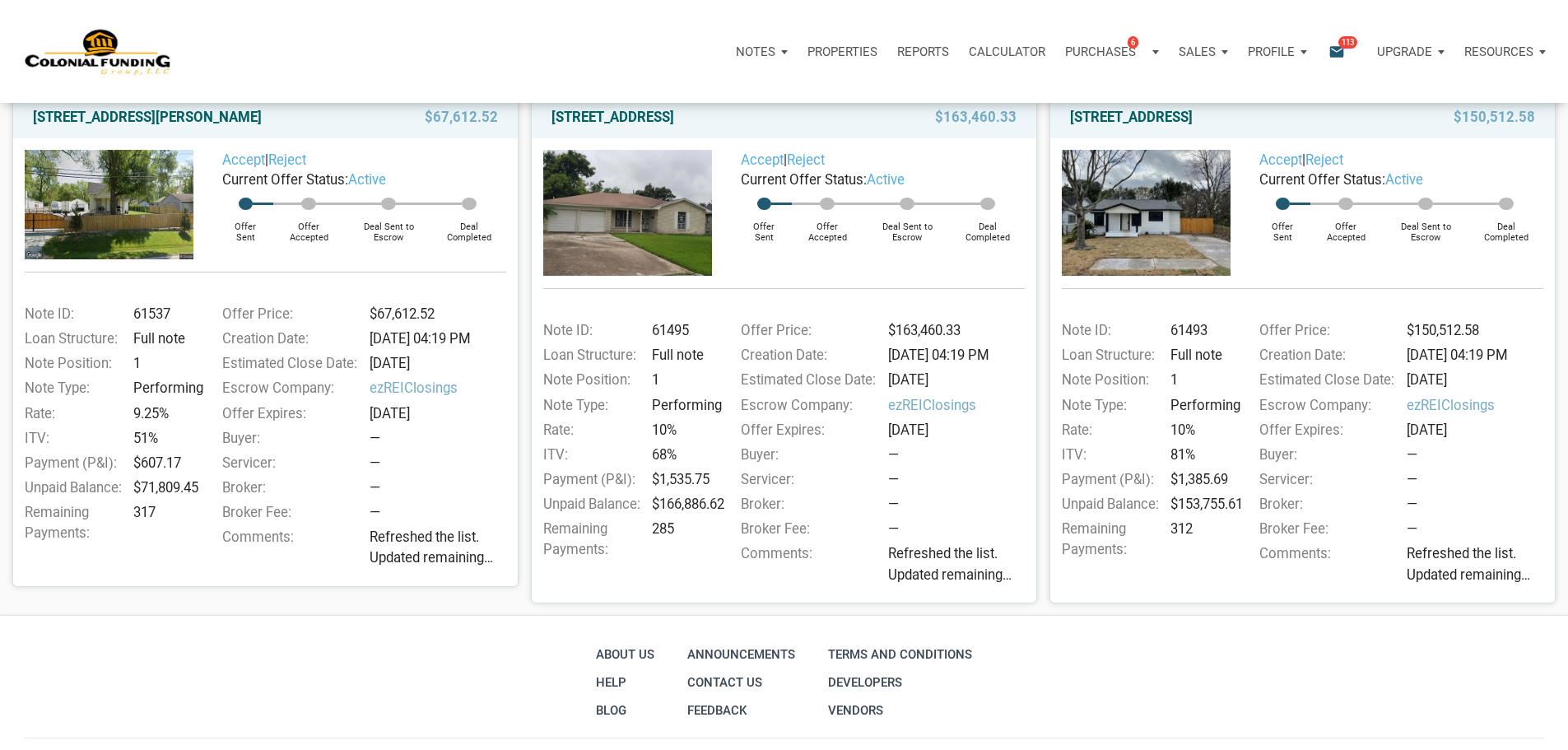
click at [97, 236] on img at bounding box center [109, 205] width 169 height 109
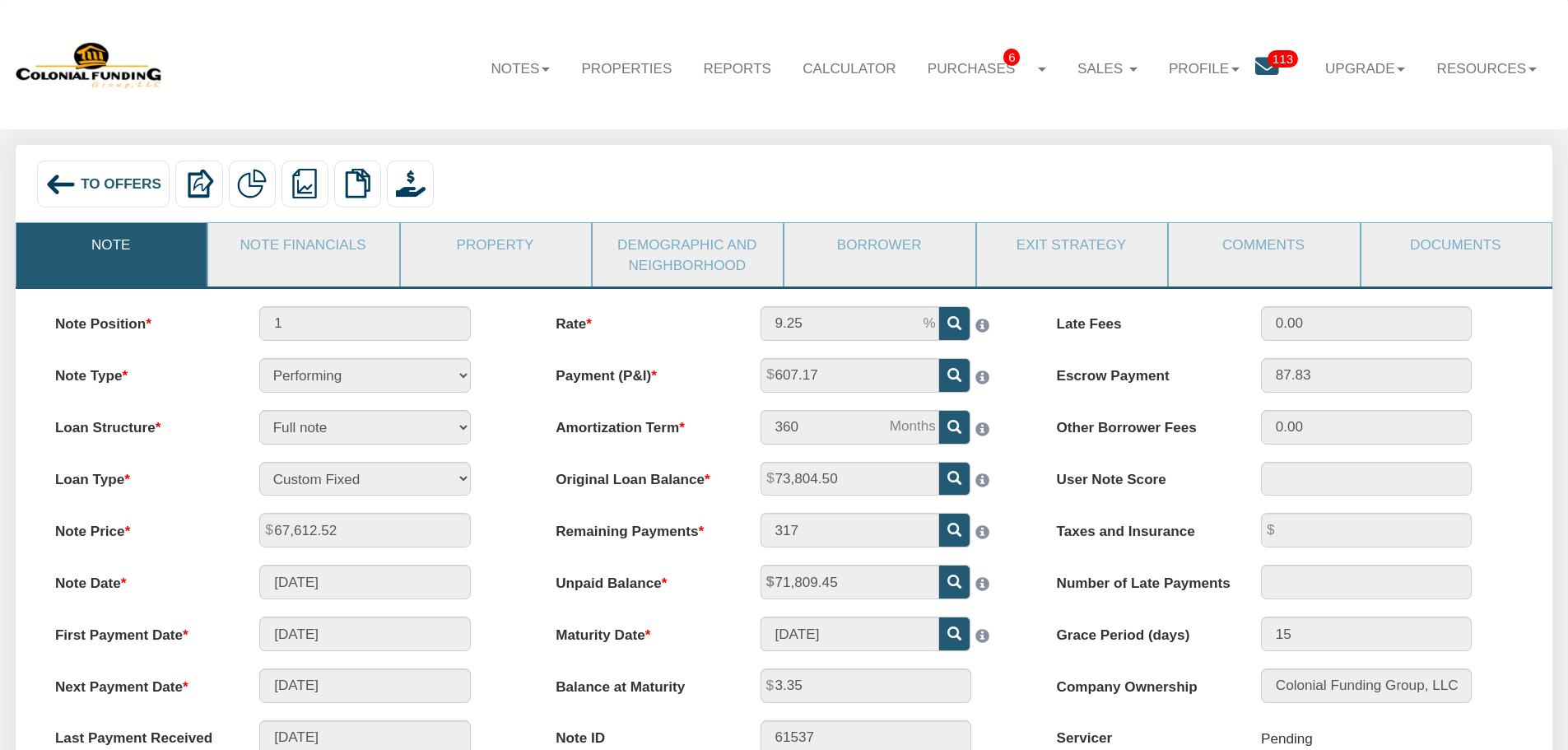
click at [51, 181] on img at bounding box center [61, 185] width 31 height 31
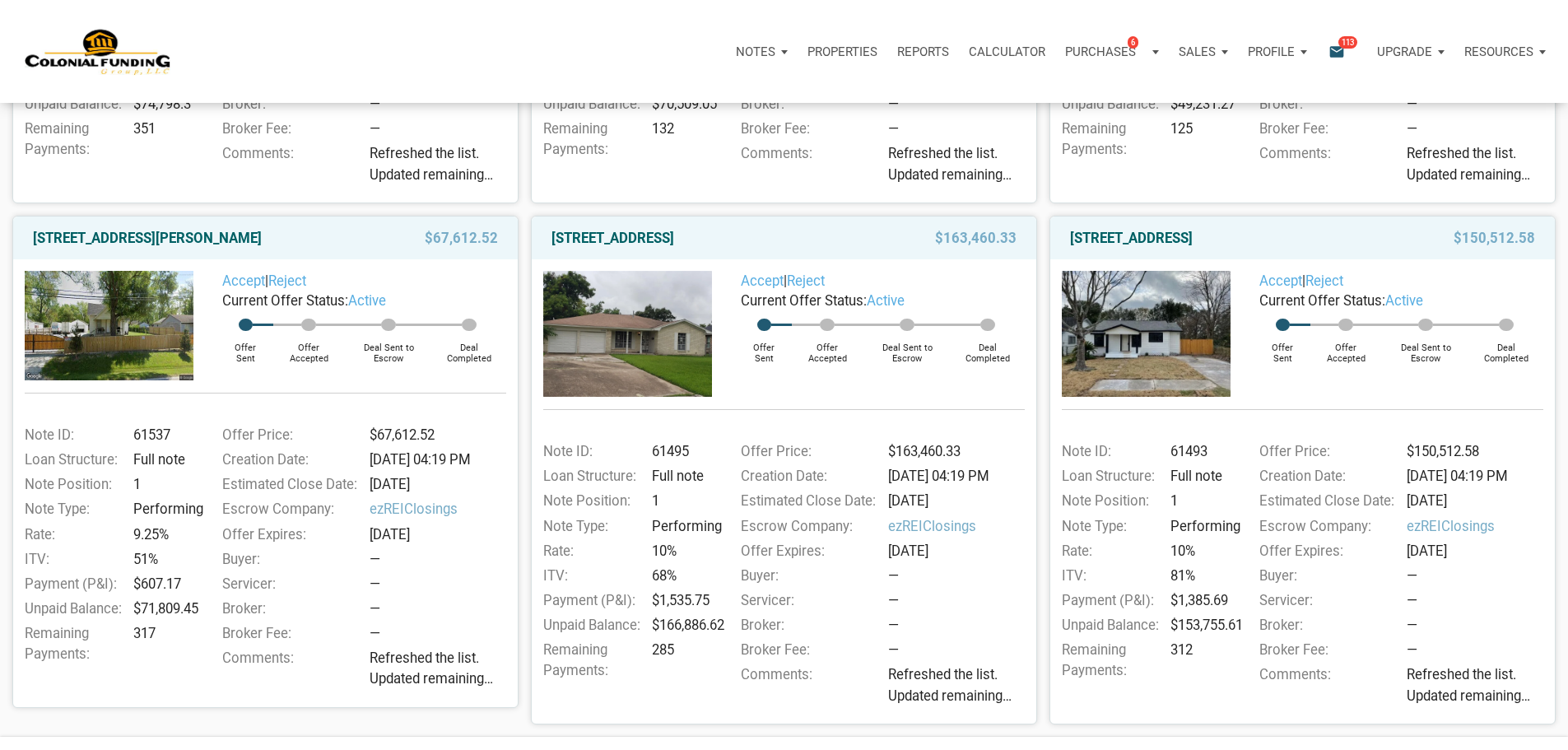
scroll to position [659, 0]
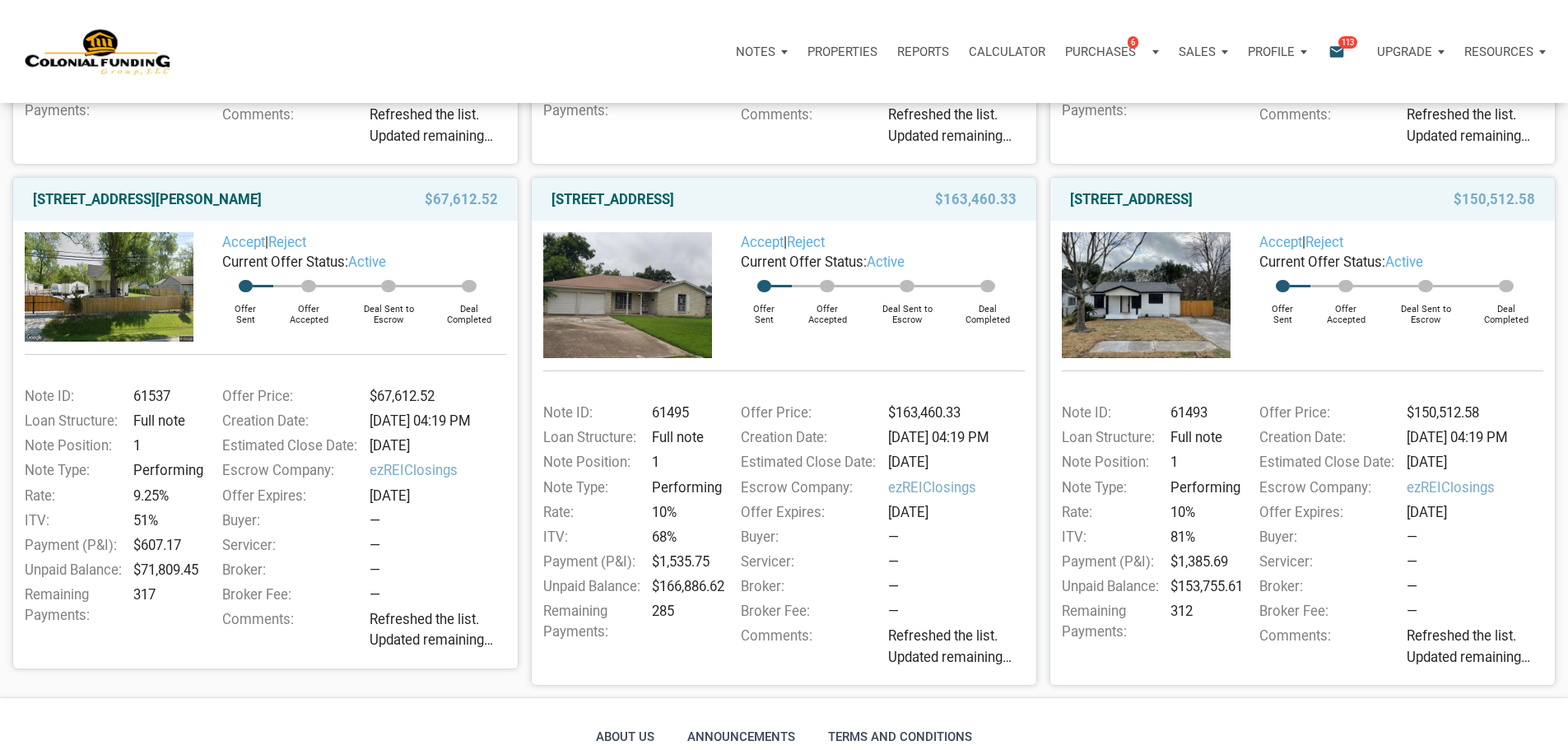
click at [1198, 359] on img at bounding box center [1146, 295] width 169 height 127
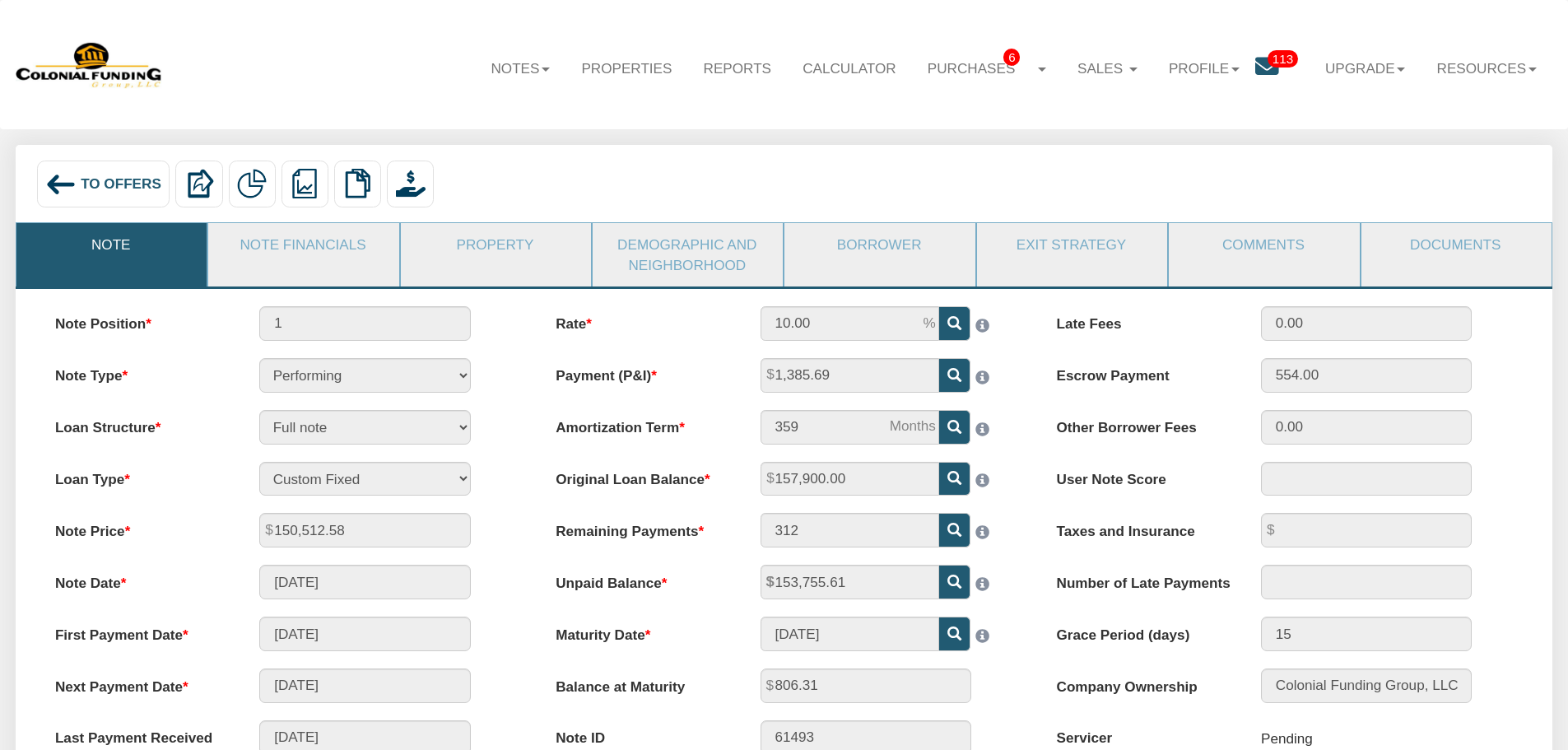
click at [90, 186] on span "To Offers" at bounding box center [120, 184] width 80 height 17
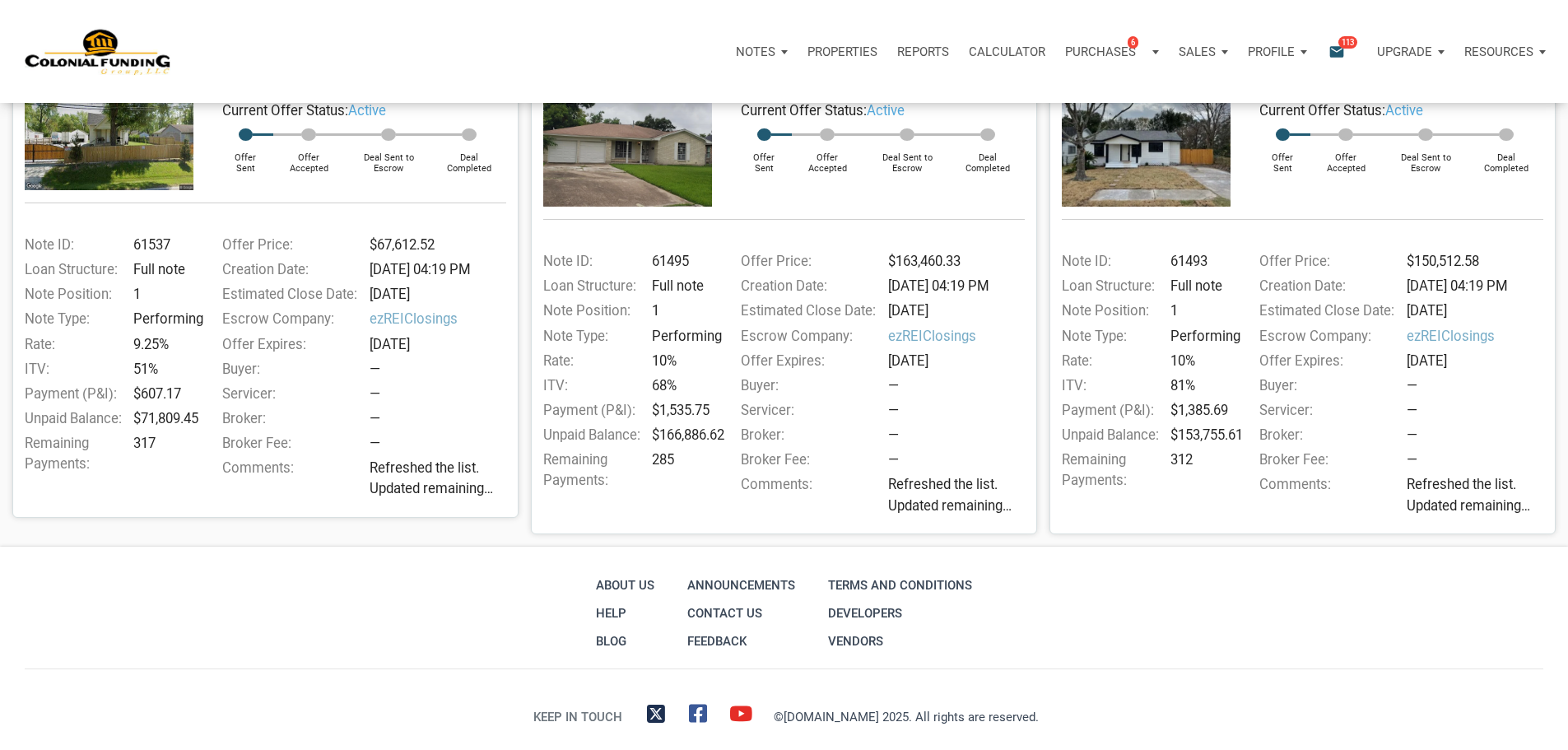
scroll to position [824, 0]
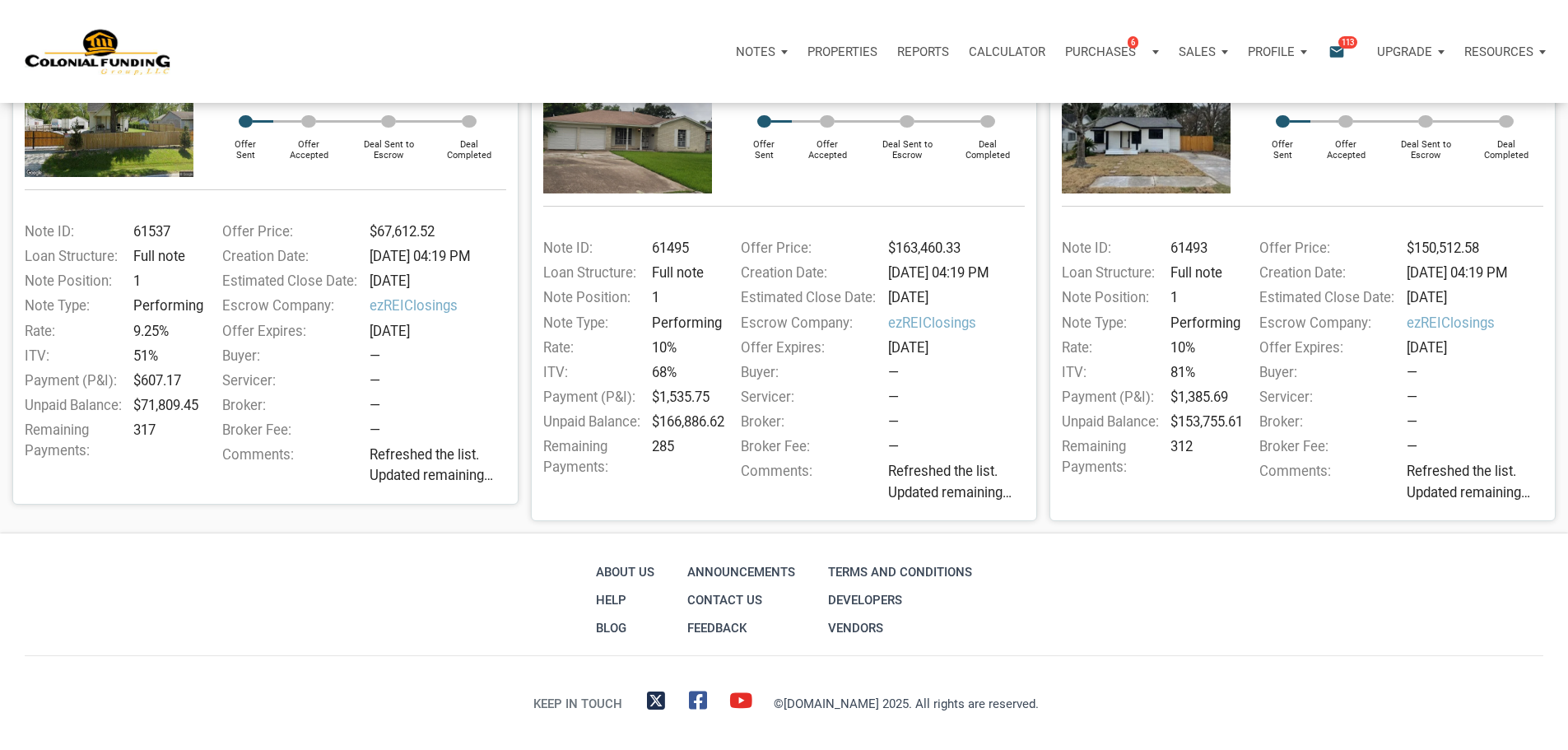
click at [605, 180] on img at bounding box center [628, 130] width 169 height 127
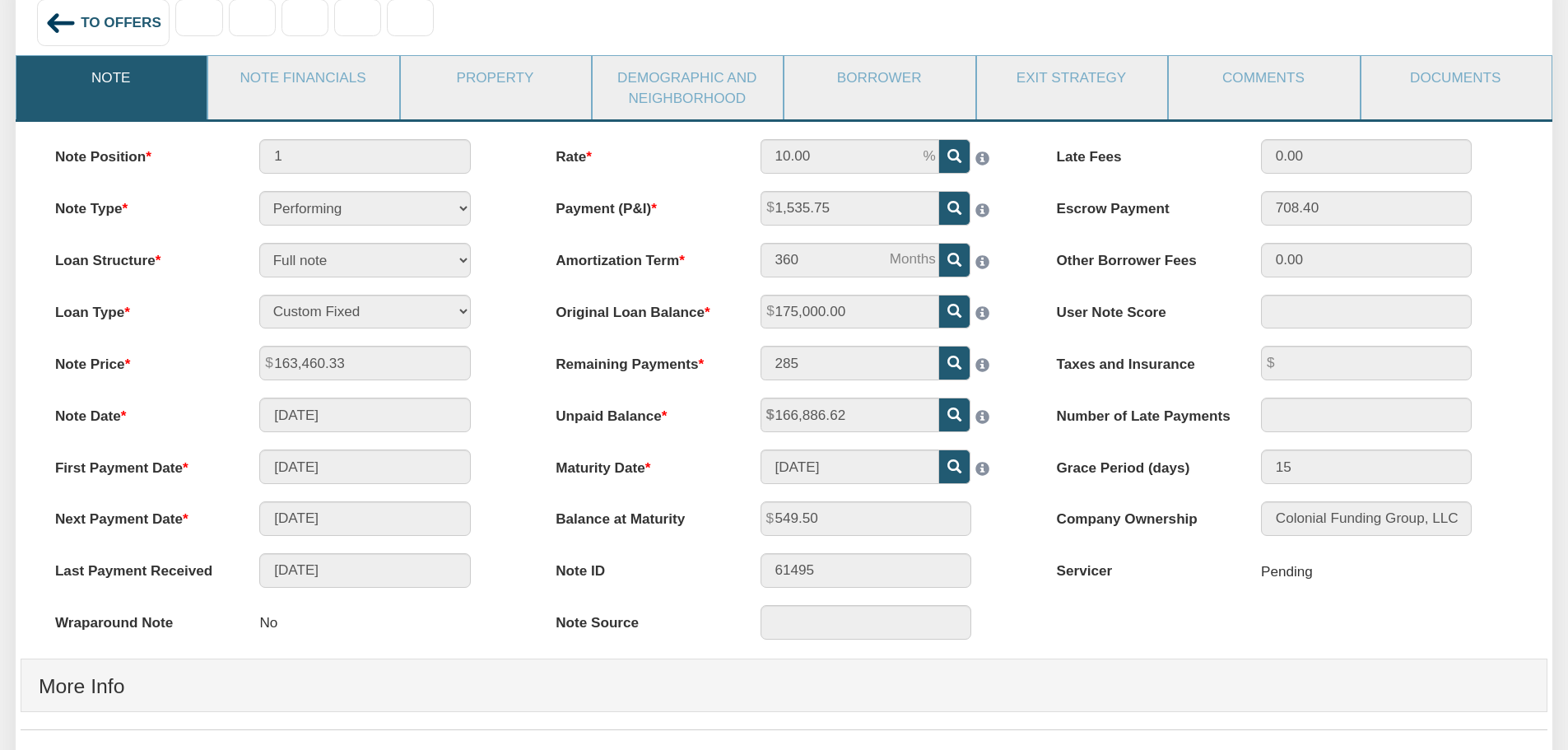
scroll to position [165, 0]
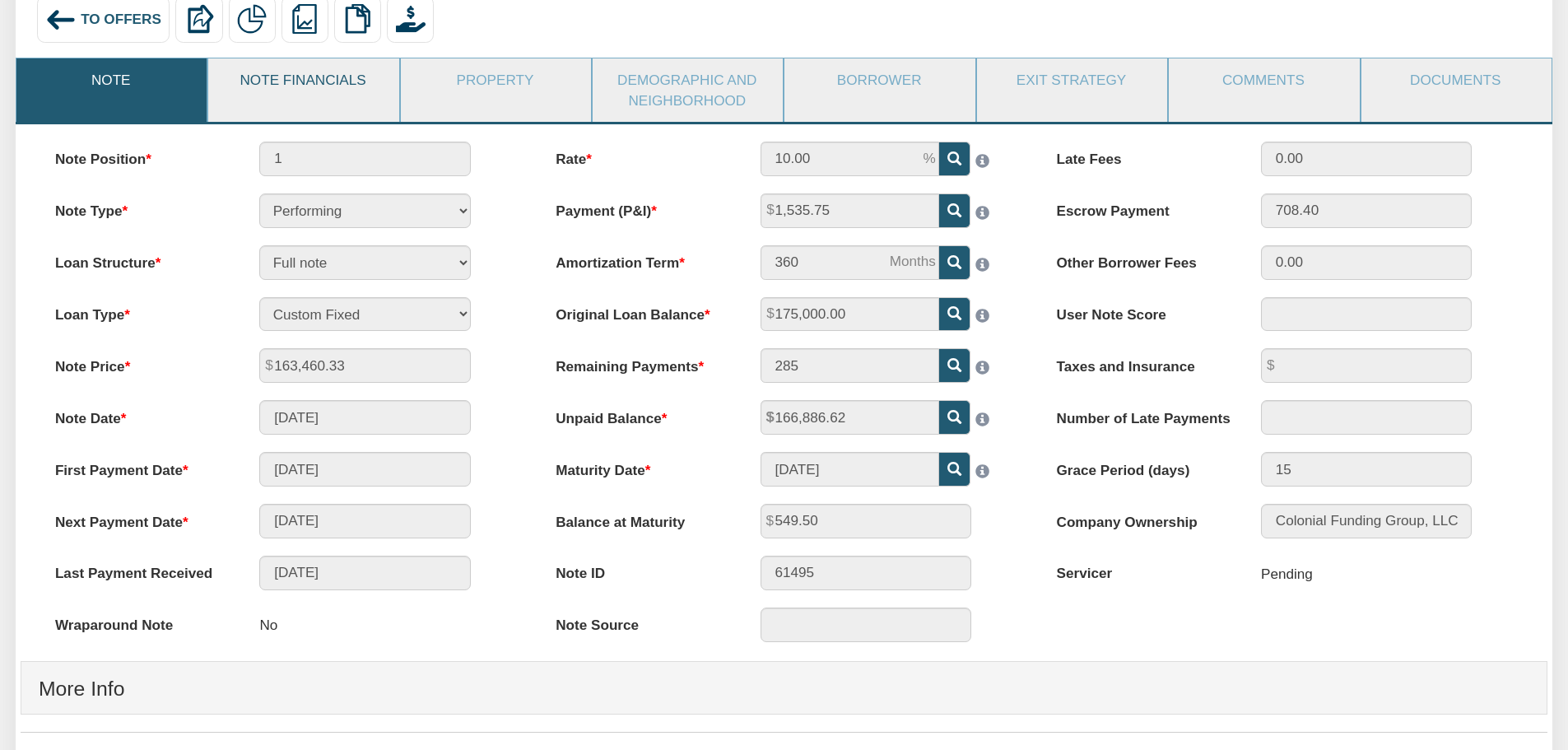
click at [297, 75] on link "Note Financials" at bounding box center [302, 80] width 189 height 43
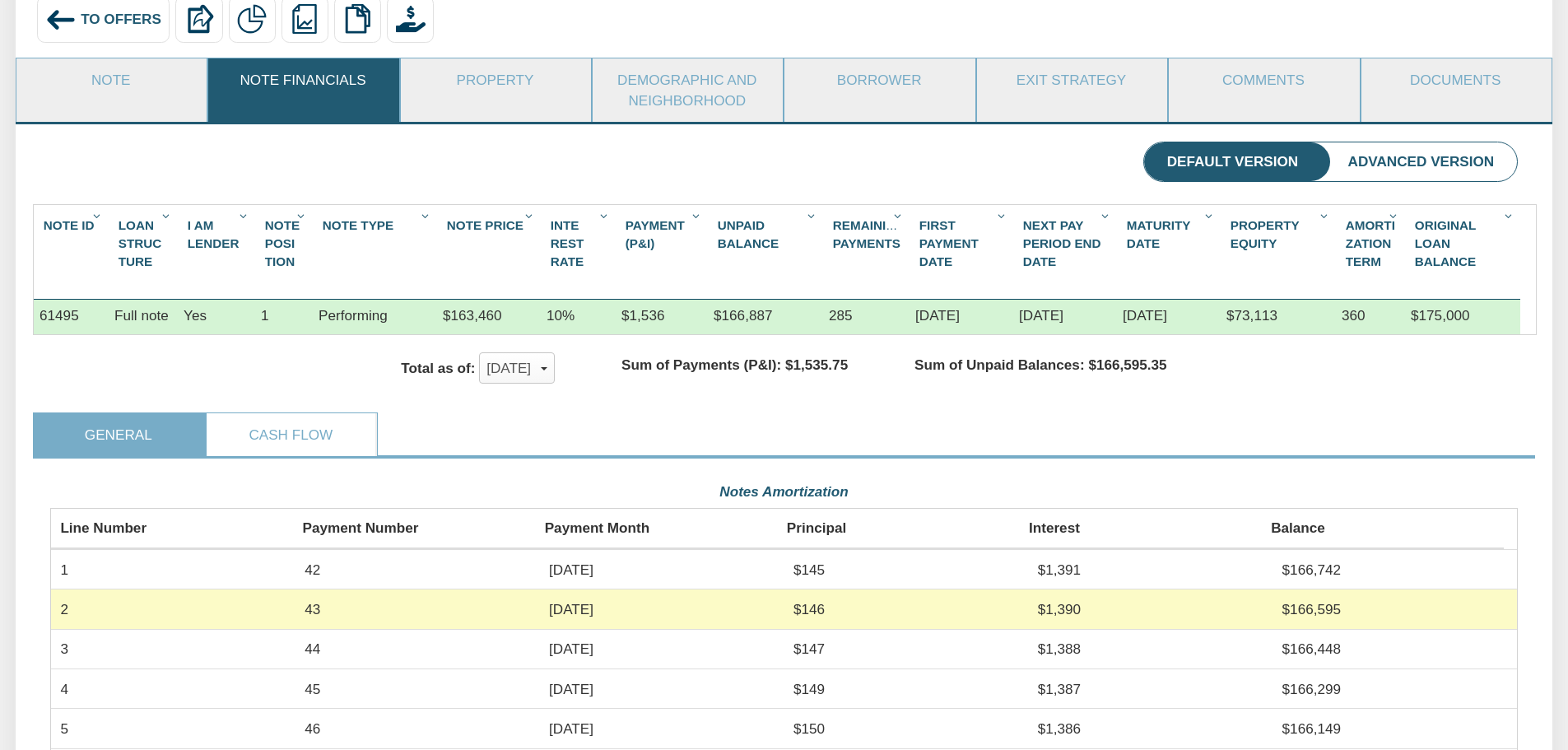
scroll to position [368, 1468]
click at [473, 79] on link "Property" at bounding box center [495, 80] width 189 height 43
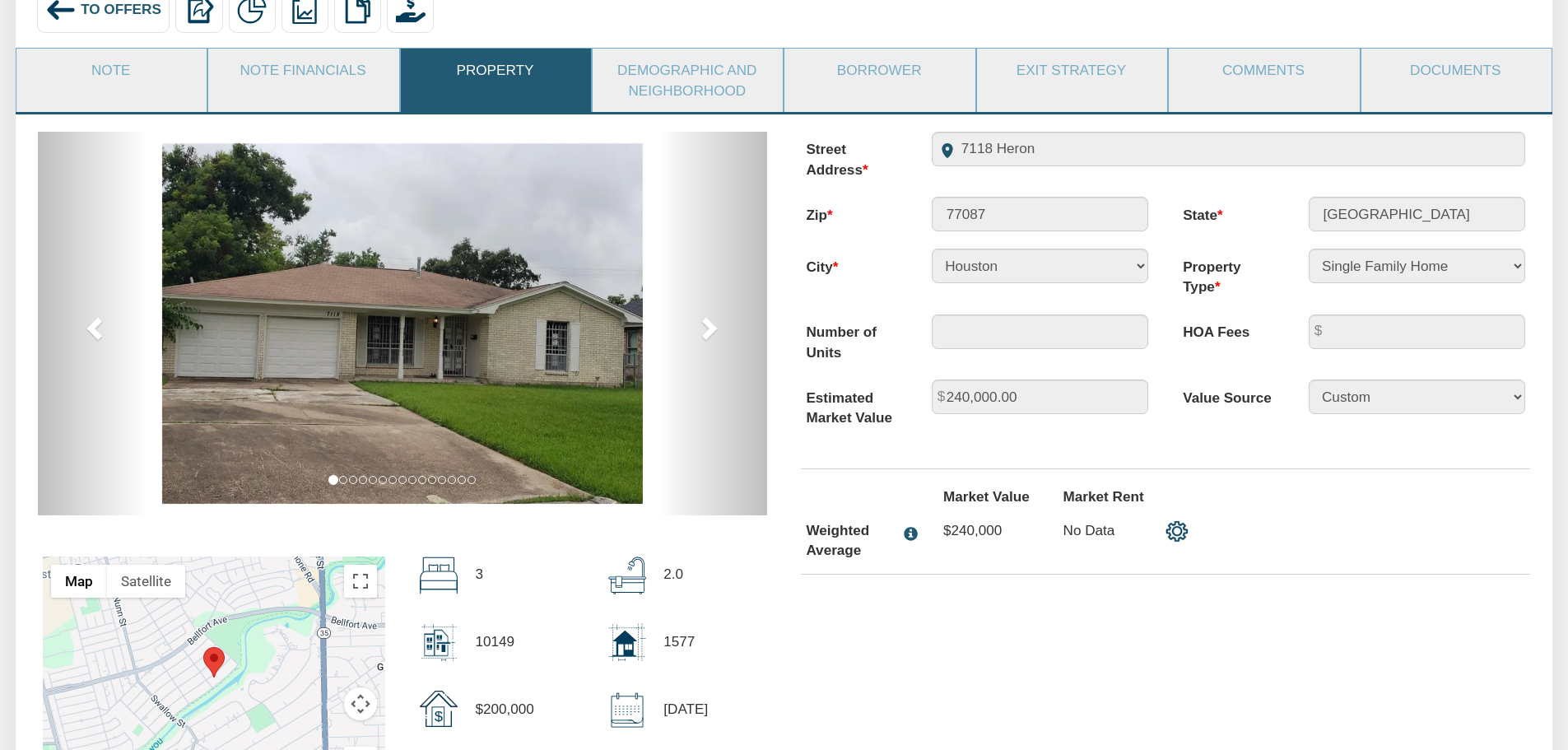
scroll to position [82, 0]
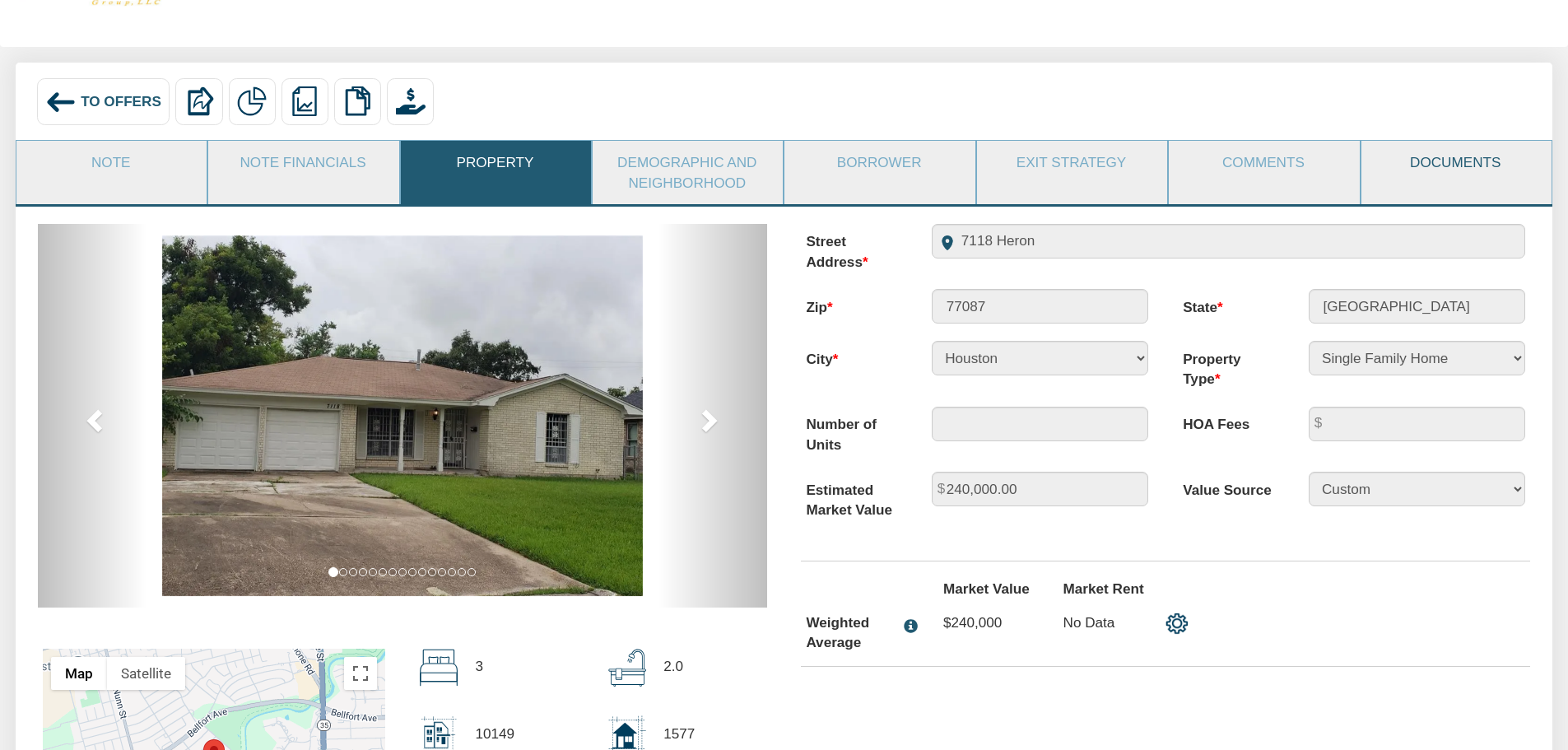
click at [1462, 163] on link "Documents" at bounding box center [1456, 162] width 189 height 43
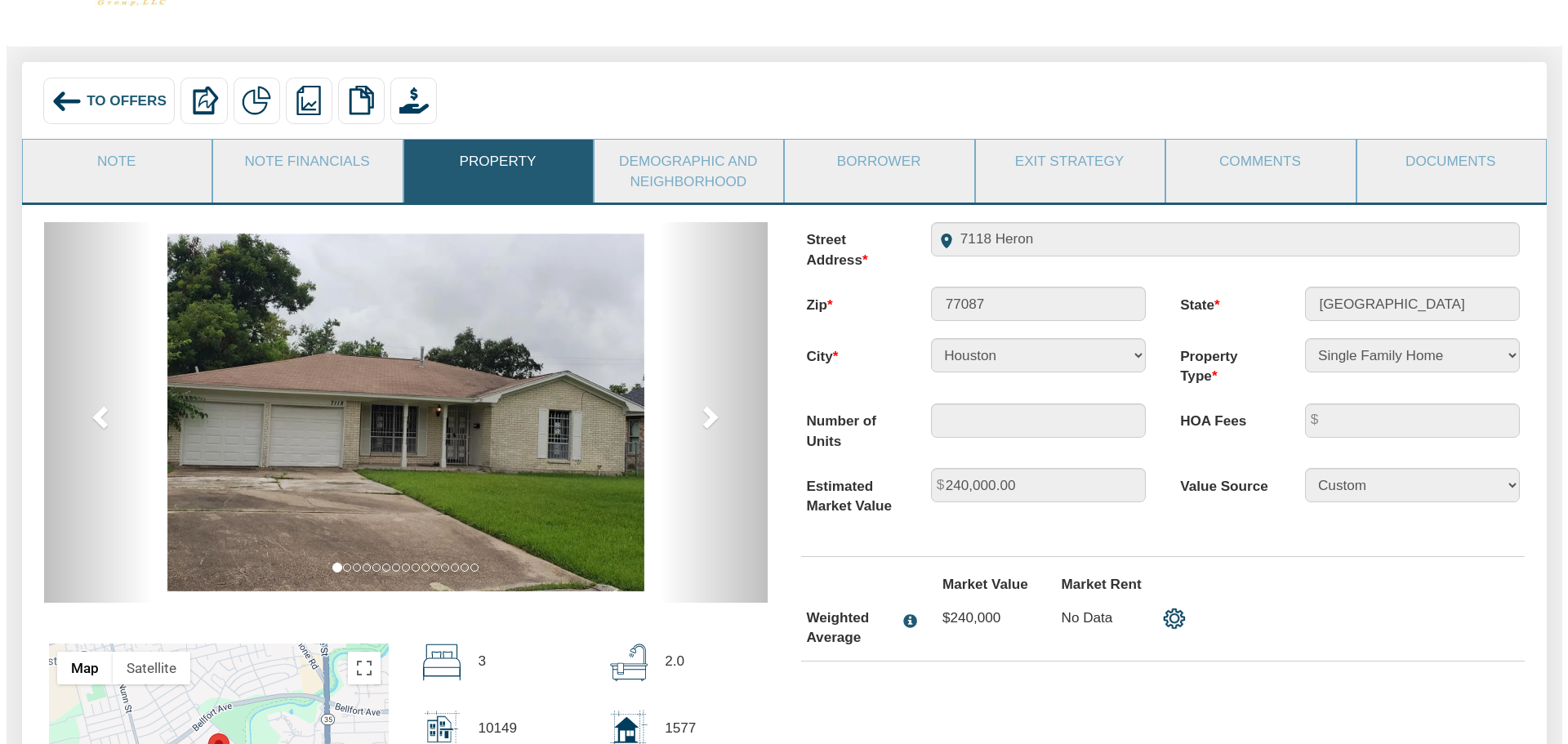
scroll to position [0, 0]
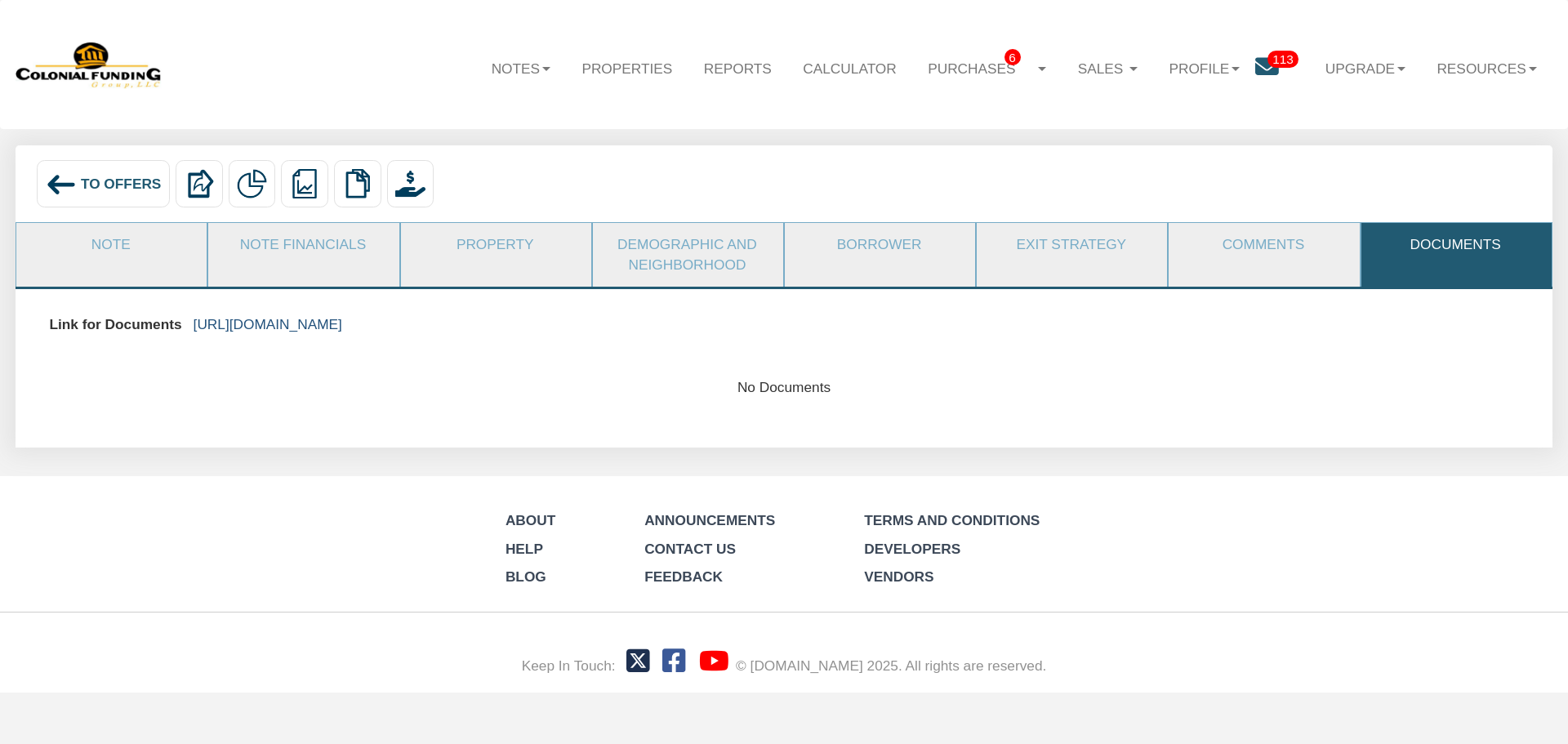
click at [322, 324] on link "https://colonialfundinggroup.sharepoint.com/:f:/s/operationsteam/EggFpjy2Vf1Fpp…" at bounding box center [268, 325] width 149 height 16
click at [77, 185] on div "To Offers" at bounding box center [104, 184] width 133 height 48
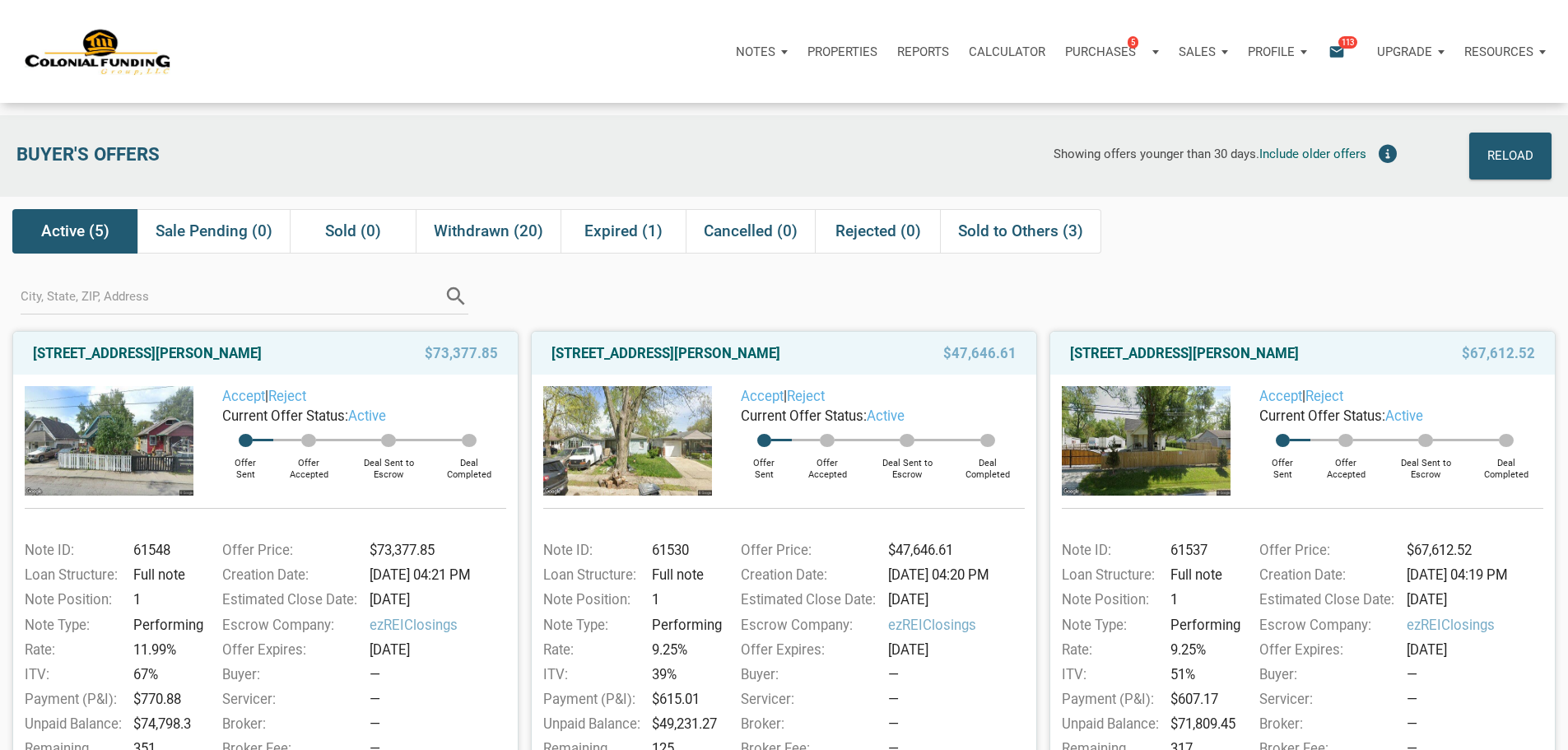
click at [1493, 52] on p "Resources" at bounding box center [1498, 52] width 69 height 15
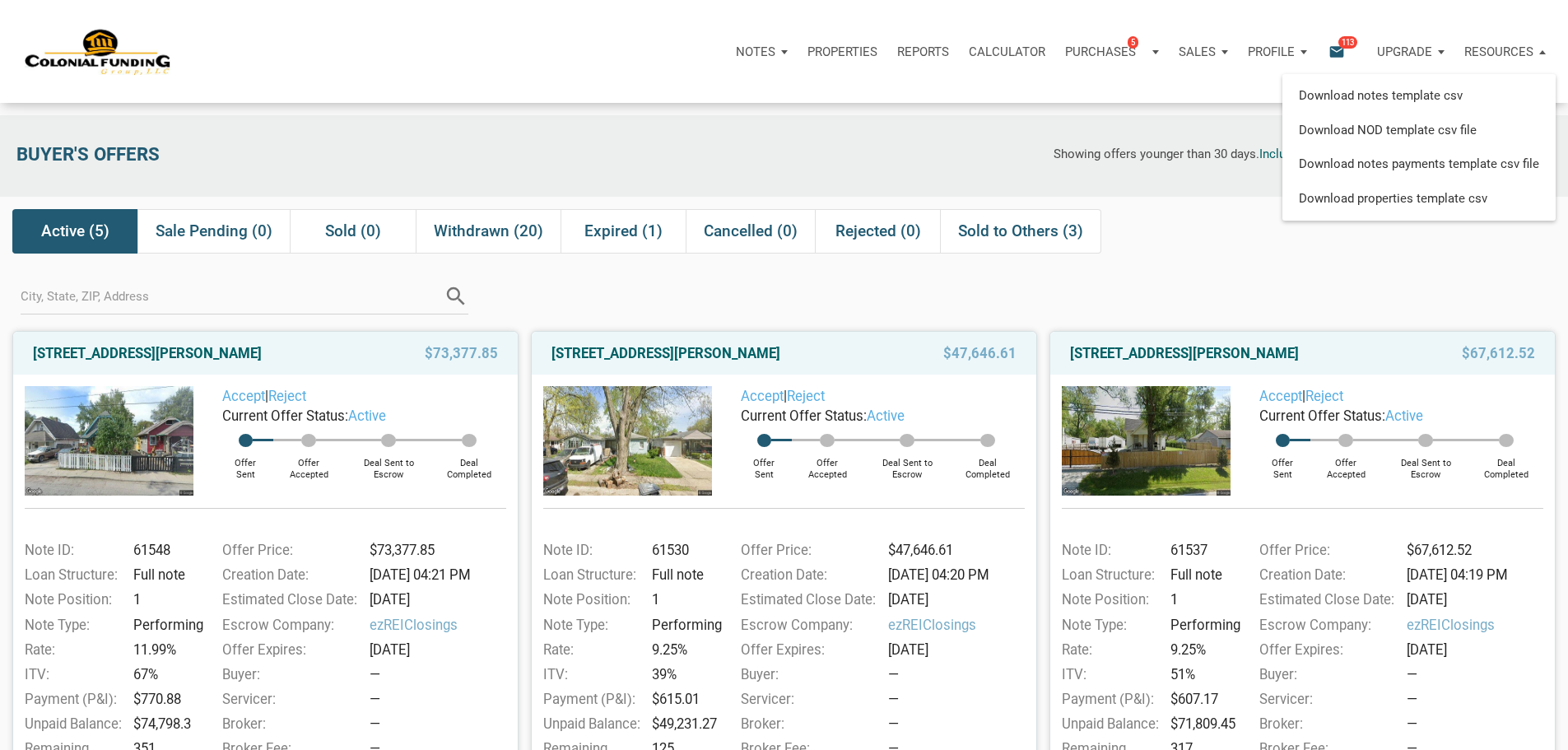
click at [1377, 59] on p "Upgrade" at bounding box center [1405, 52] width 55 height 15
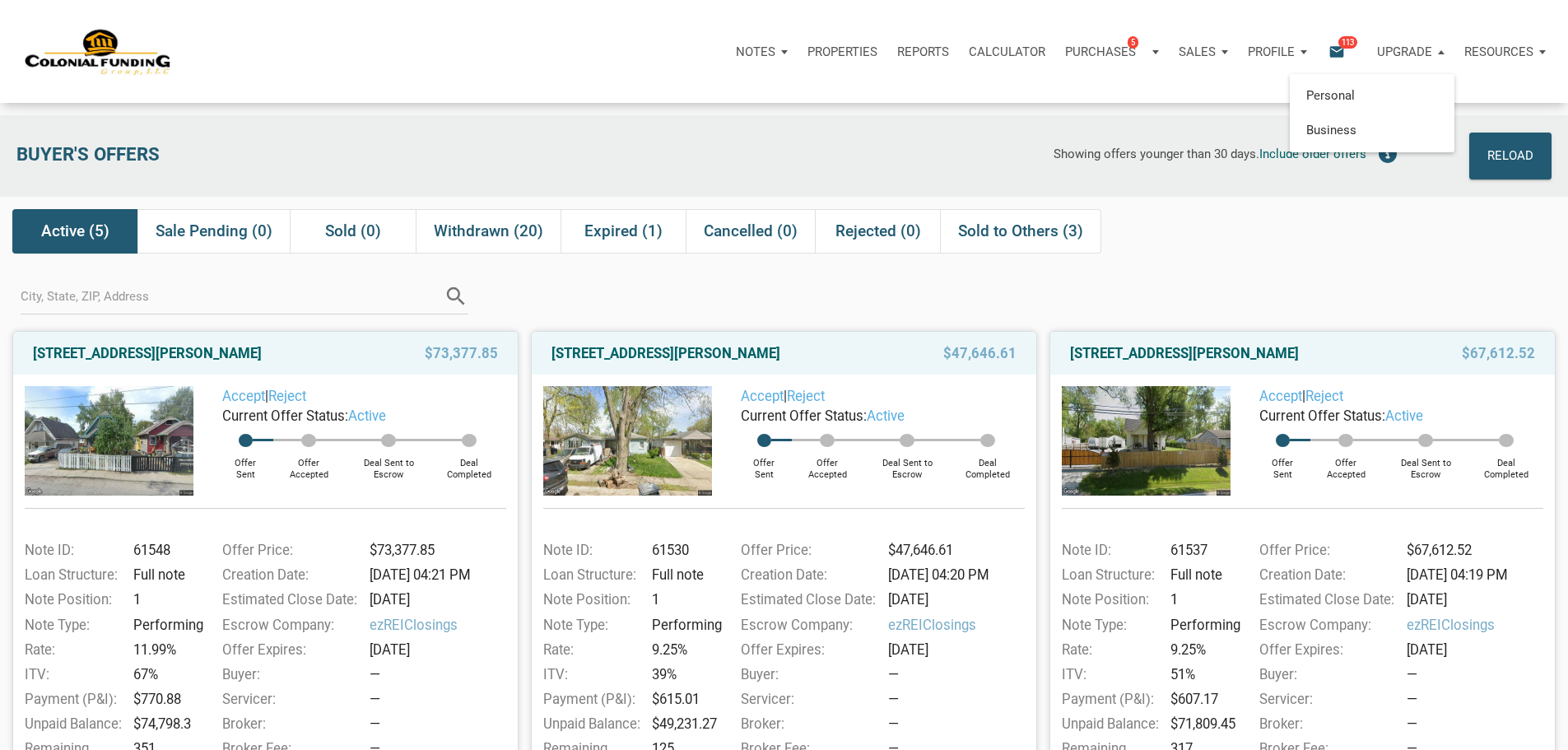
click at [1248, 51] on p "Profile" at bounding box center [1271, 52] width 47 height 15
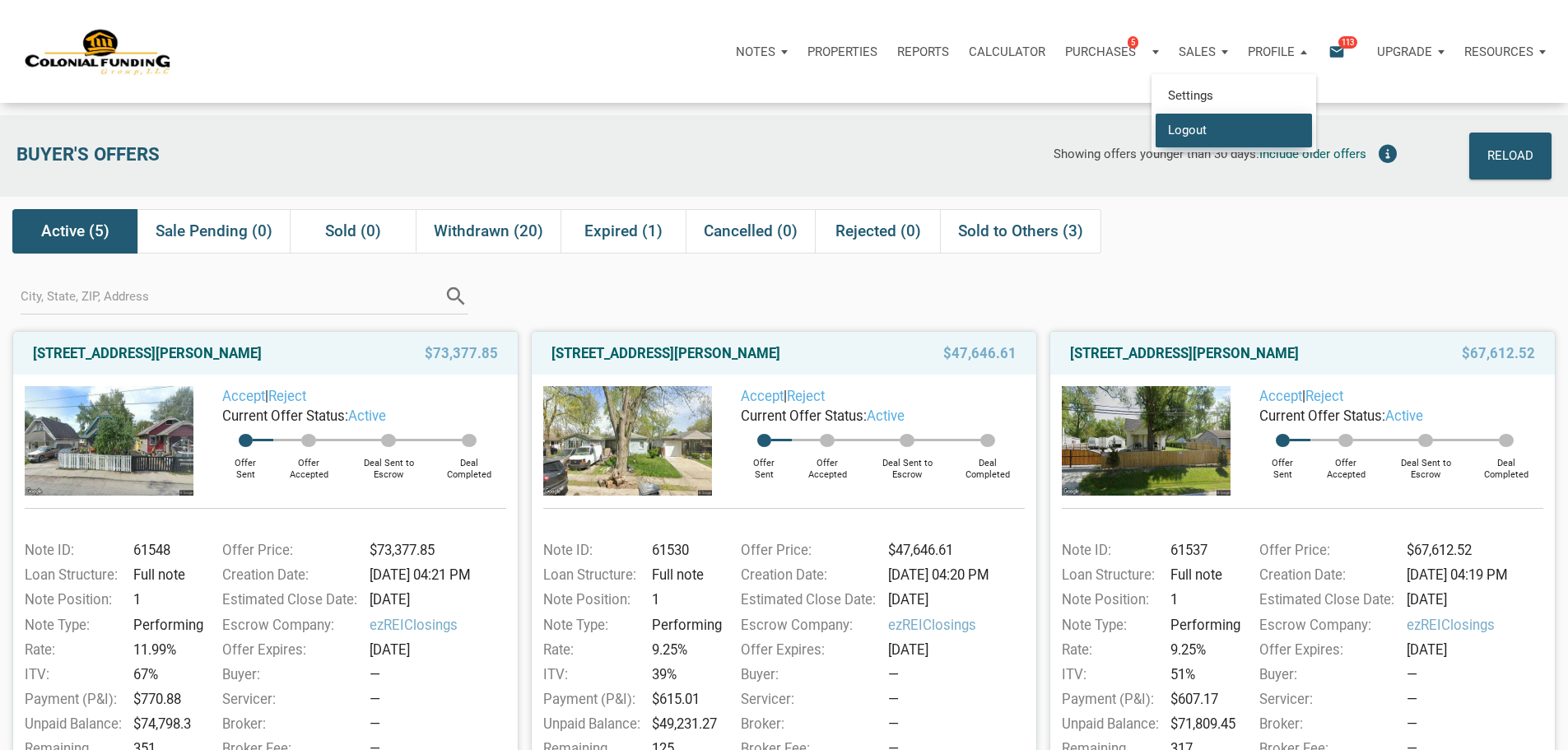
click at [1155, 139] on link "Logout" at bounding box center [1233, 129] width 157 height 34
